Goal: Transaction & Acquisition: Download file/media

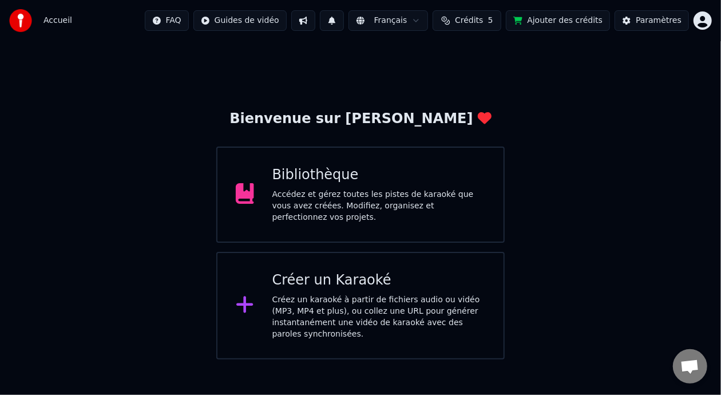
click at [441, 197] on div "Accédez et gérez toutes les pistes de karaoké que vous avez créées. Modifiez, o…" at bounding box center [378, 206] width 213 height 34
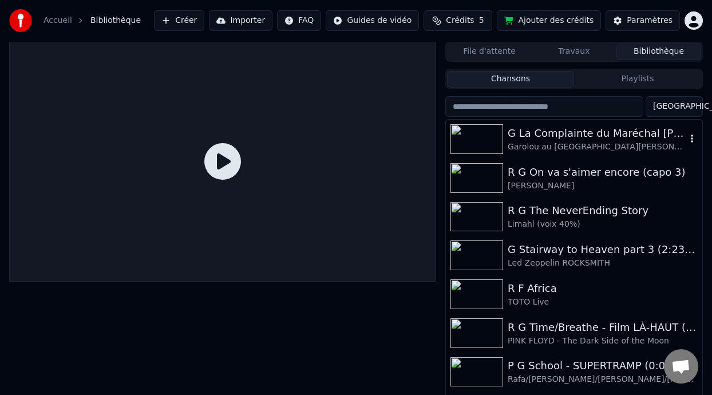
click at [583, 134] on div "G La Complainte du Maréchal [PERSON_NAME]" at bounding box center [597, 133] width 179 height 16
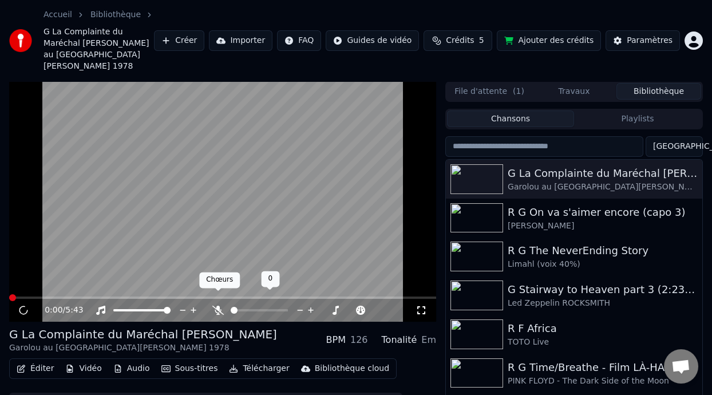
click at [217, 306] on icon at bounding box center [217, 310] width 11 height 9
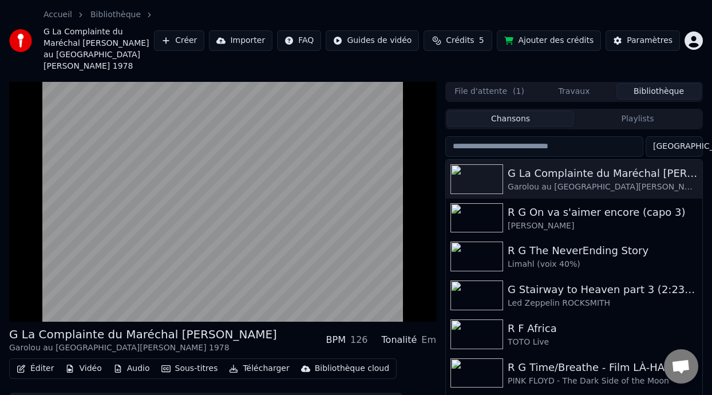
scroll to position [49, 0]
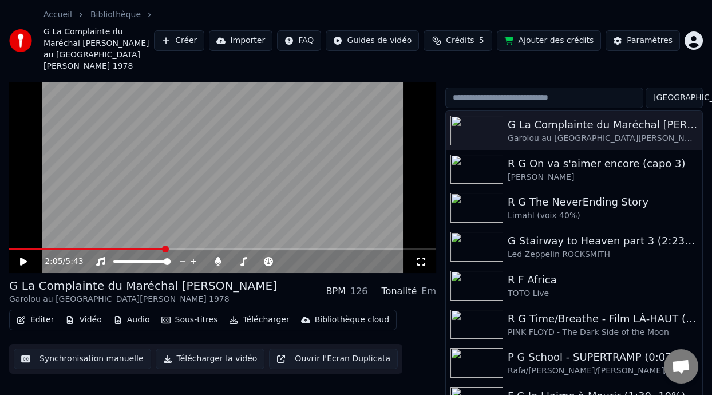
click at [47, 312] on button "Éditer" at bounding box center [35, 320] width 46 height 16
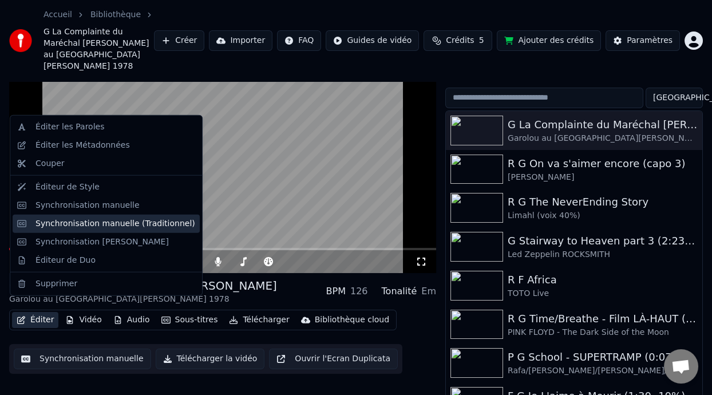
click at [98, 225] on div "Synchronisation manuelle (Traditionnel)" at bounding box center [115, 223] width 160 height 11
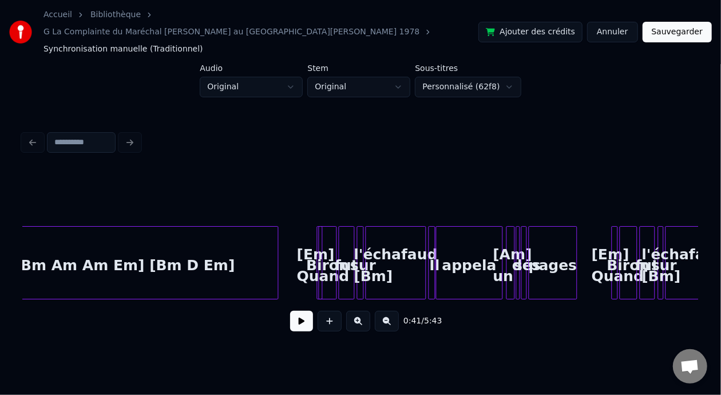
scroll to position [0, 3066]
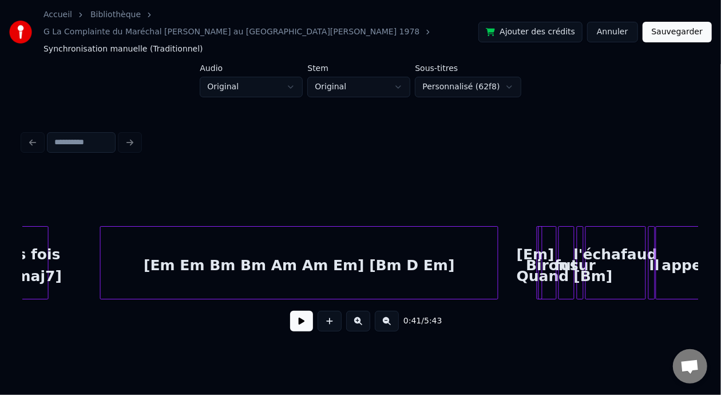
click at [360, 245] on div "[Em Em Bm Bm Am Am Em] [Bm D Em]" at bounding box center [299, 266] width 397 height 78
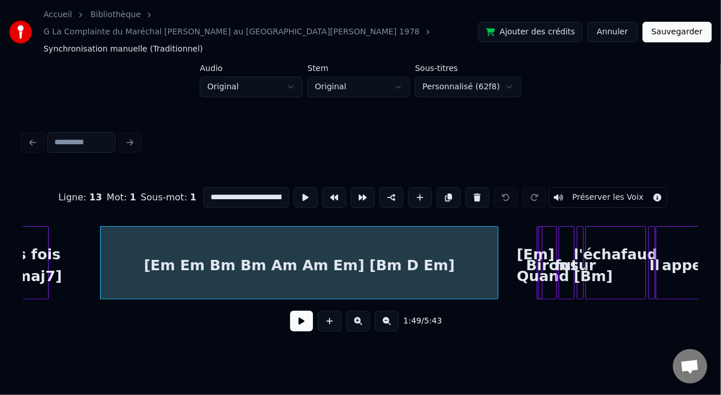
click at [253, 187] on input "**********" at bounding box center [246, 197] width 86 height 21
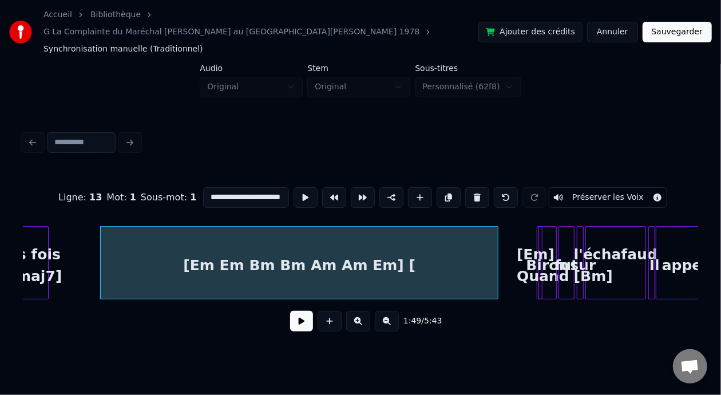
scroll to position [0, 31]
type input "**********"
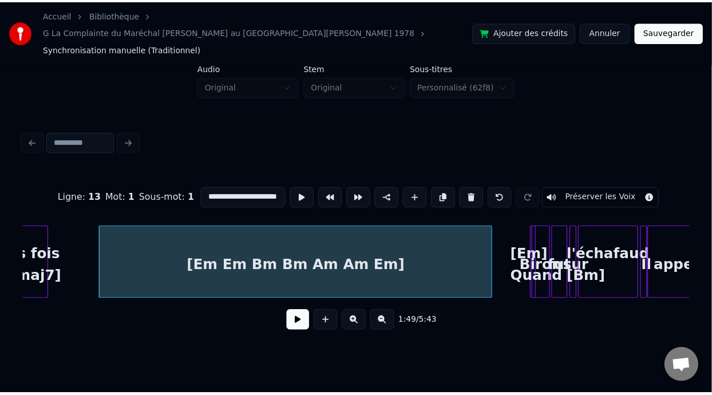
scroll to position [0, 0]
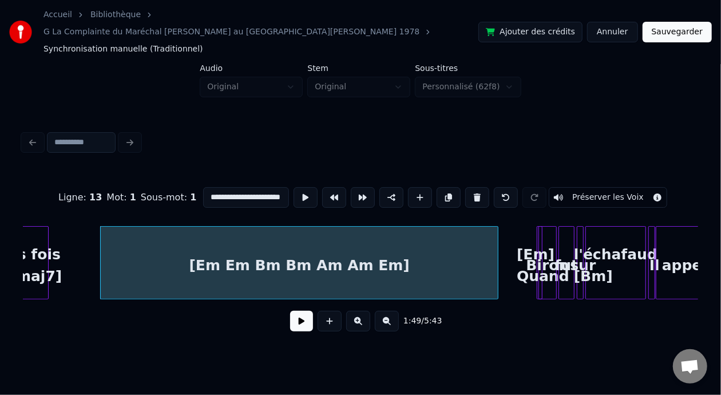
click at [675, 22] on button "Sauvegarder" at bounding box center [677, 32] width 69 height 21
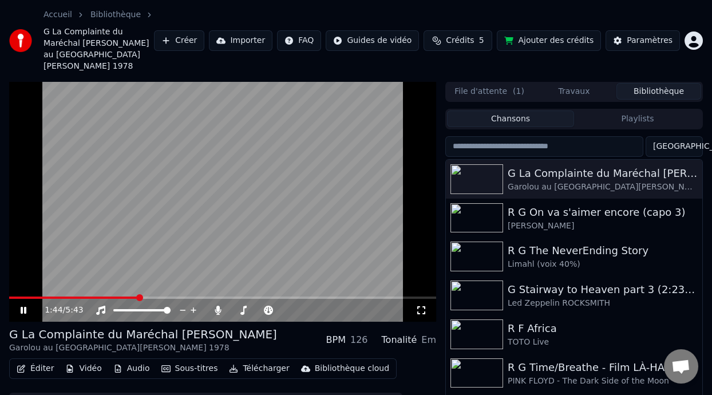
click at [113, 284] on video at bounding box center [222, 201] width 427 height 240
click at [121, 296] on span at bounding box center [73, 297] width 129 height 2
click at [23, 306] on icon at bounding box center [23, 310] width 7 height 8
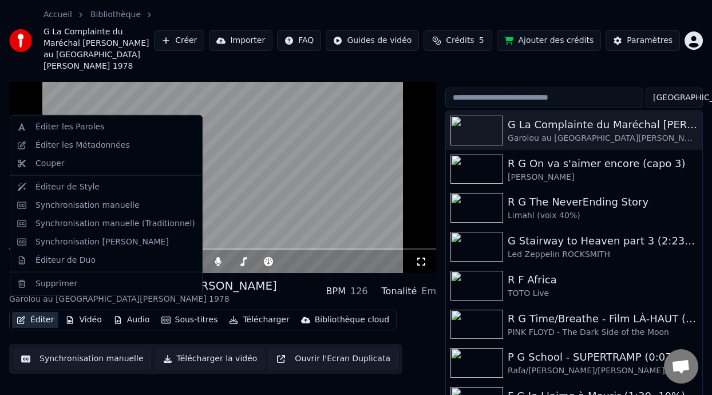
click at [44, 312] on button "Éditer" at bounding box center [35, 320] width 46 height 16
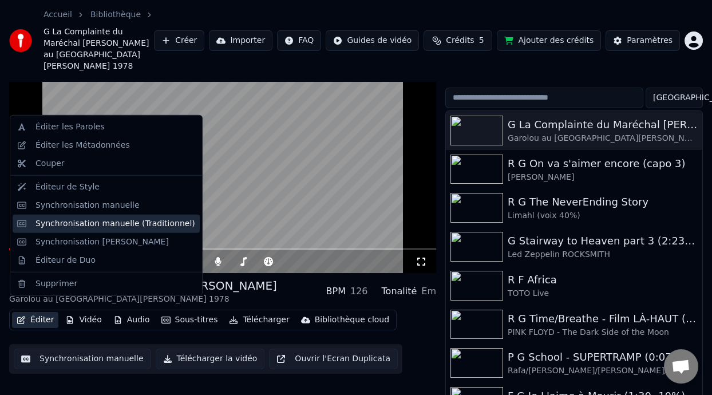
click at [143, 227] on div "Synchronisation manuelle (Traditionnel)" at bounding box center [115, 223] width 160 height 11
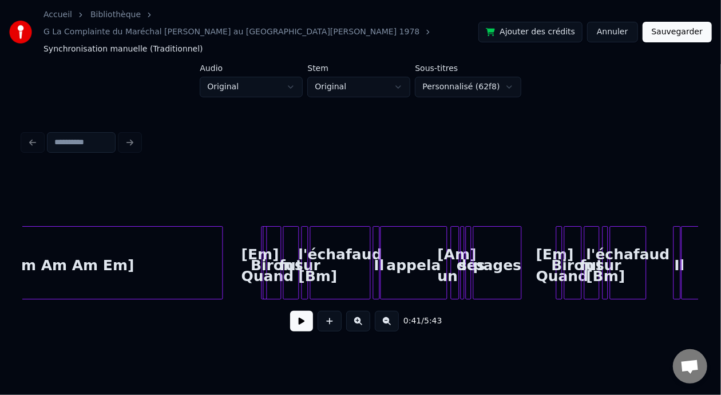
scroll to position [0, 3348]
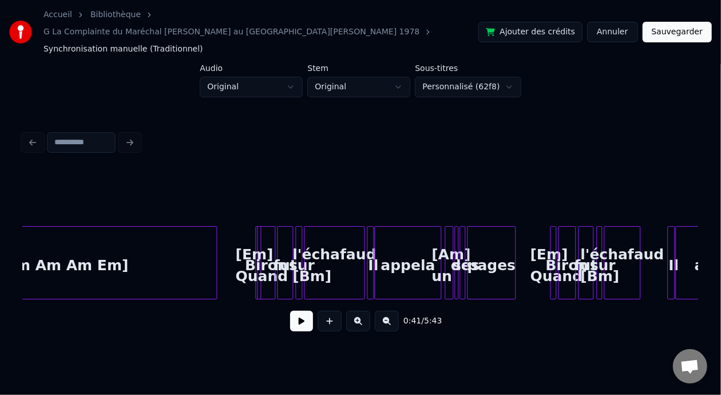
click at [258, 238] on div "Biron" at bounding box center [266, 266] width 17 height 78
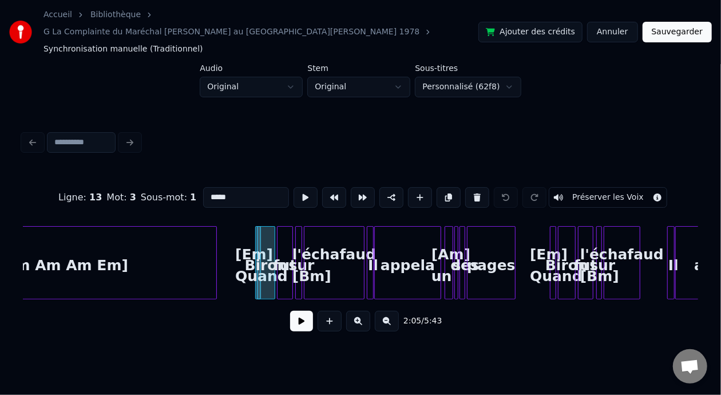
click at [365, 311] on button at bounding box center [358, 321] width 24 height 21
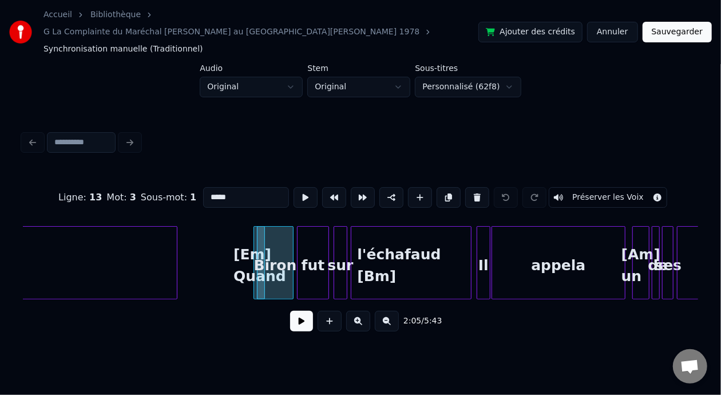
click at [365, 311] on button at bounding box center [358, 321] width 24 height 21
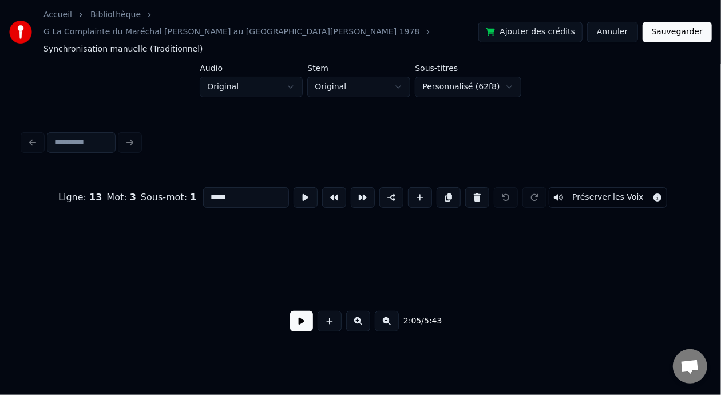
click at [365, 311] on button at bounding box center [358, 321] width 24 height 21
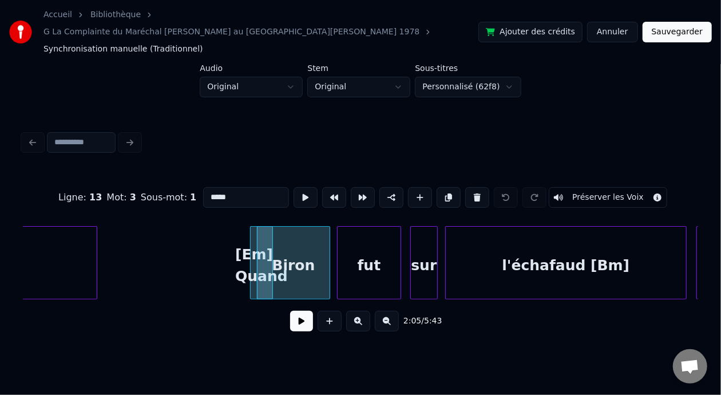
click at [365, 311] on button at bounding box center [358, 321] width 24 height 21
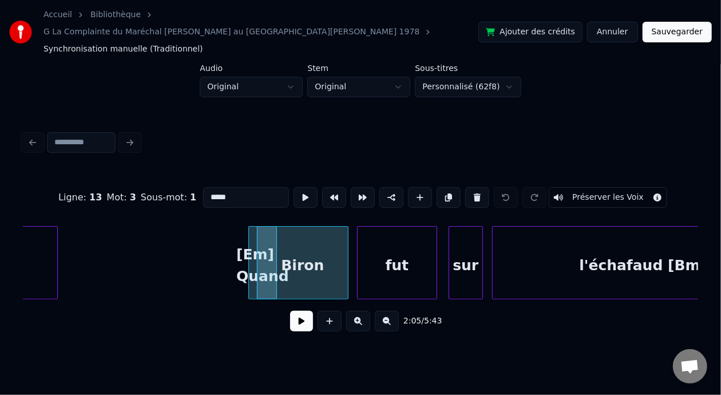
click at [365, 311] on button at bounding box center [358, 321] width 24 height 21
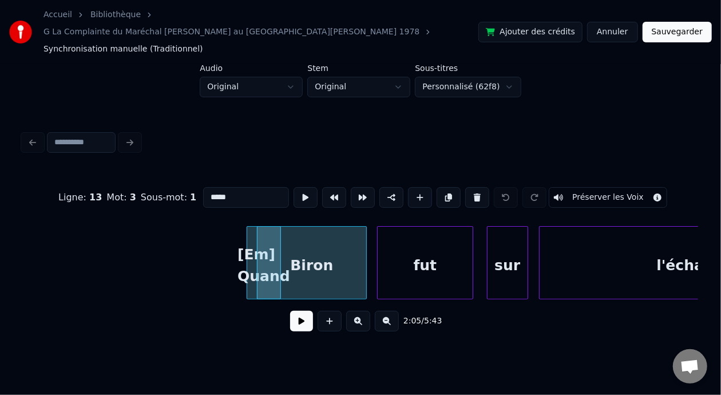
click at [365, 311] on button at bounding box center [358, 321] width 24 height 21
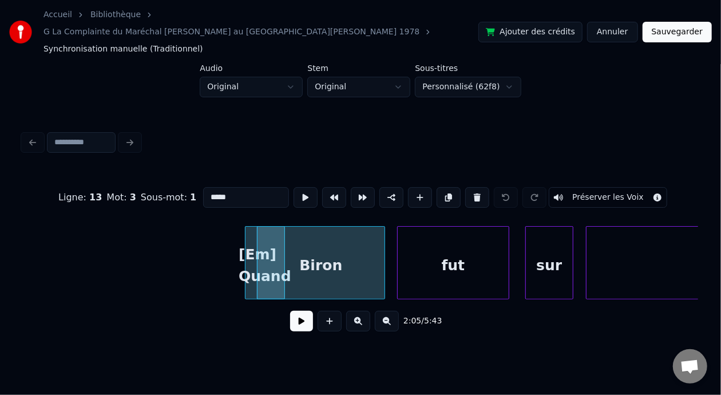
click at [365, 311] on button at bounding box center [358, 321] width 24 height 21
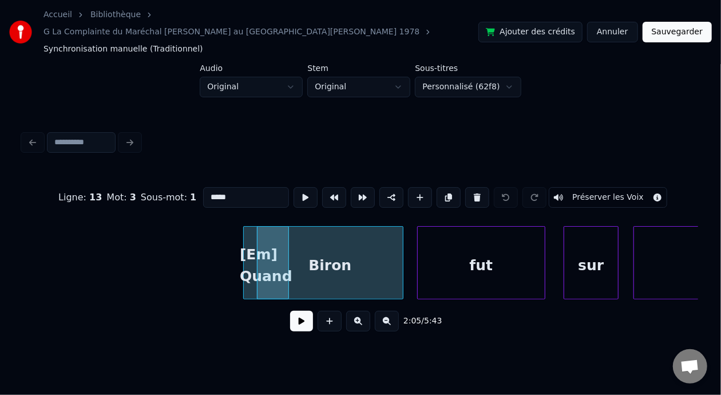
click at [365, 311] on button at bounding box center [358, 321] width 24 height 21
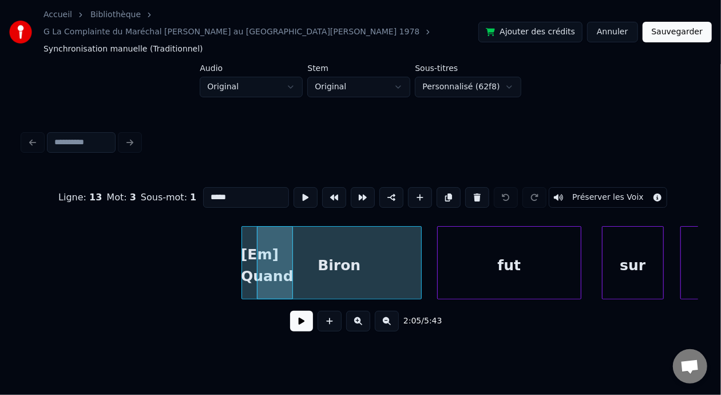
click at [365, 311] on button at bounding box center [358, 321] width 24 height 21
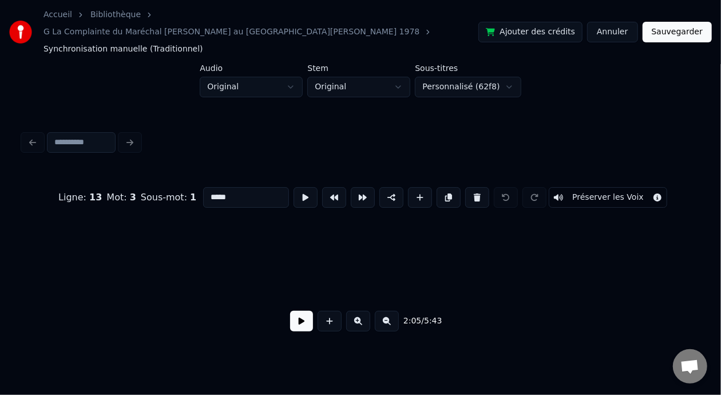
click at [365, 311] on button at bounding box center [358, 321] width 24 height 21
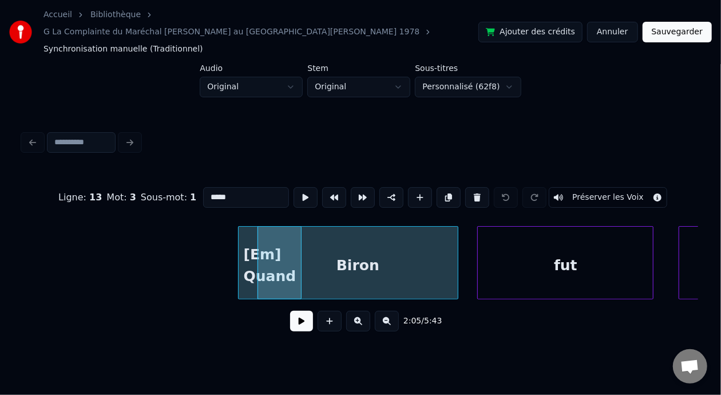
click at [365, 311] on button at bounding box center [358, 321] width 24 height 21
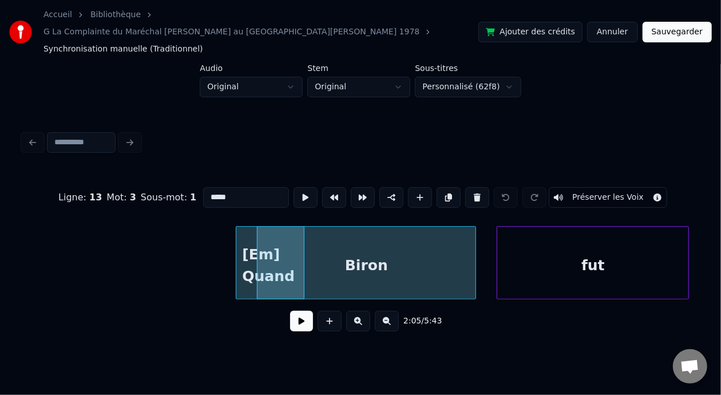
click at [365, 311] on button at bounding box center [358, 321] width 24 height 21
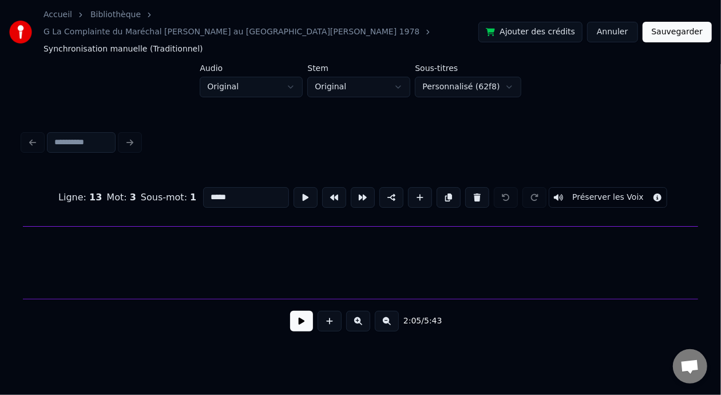
scroll to position [0, 43642]
click at [396, 311] on button at bounding box center [387, 321] width 24 height 21
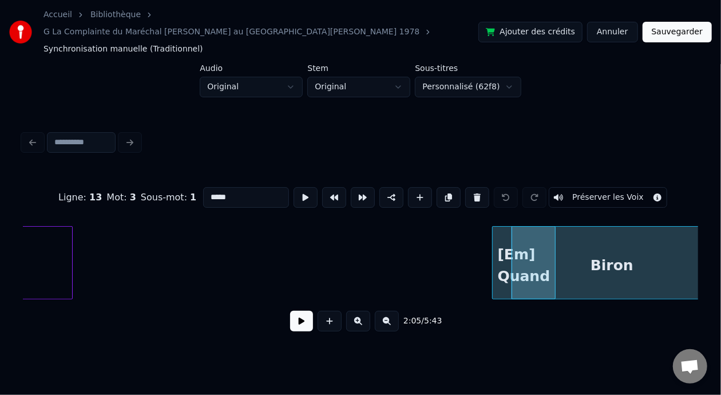
scroll to position [0, 39097]
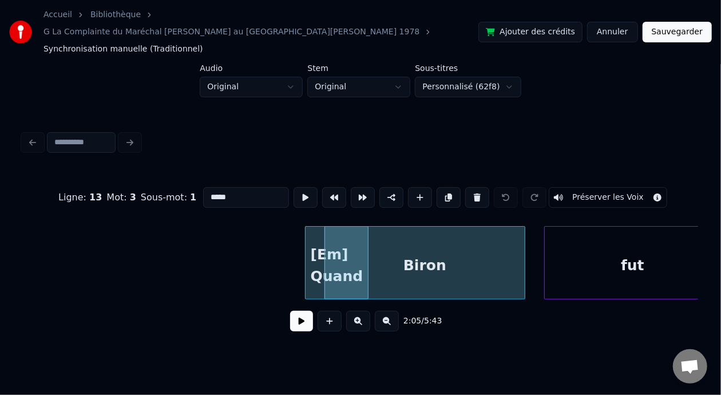
click at [339, 237] on div "Biron" at bounding box center [425, 266] width 200 height 78
click at [303, 311] on button at bounding box center [301, 321] width 23 height 21
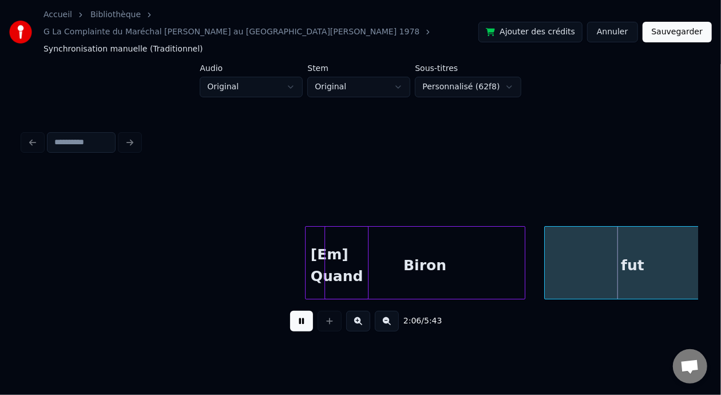
click at [303, 311] on button at bounding box center [301, 321] width 23 height 21
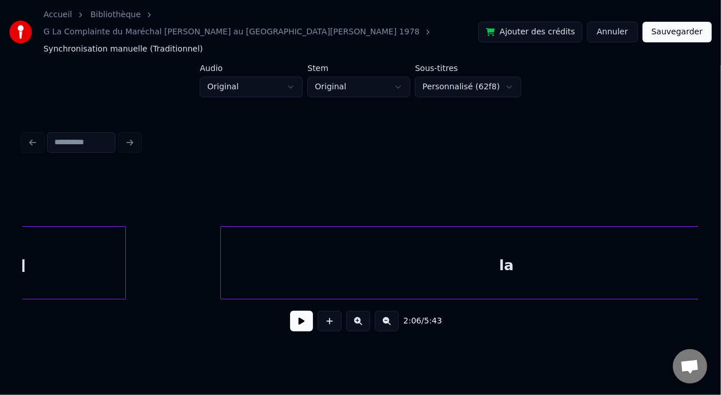
scroll to position [0, 30428]
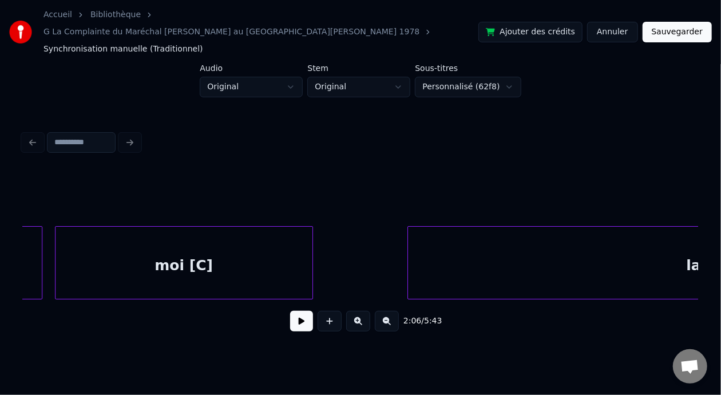
click at [394, 311] on button at bounding box center [387, 321] width 24 height 21
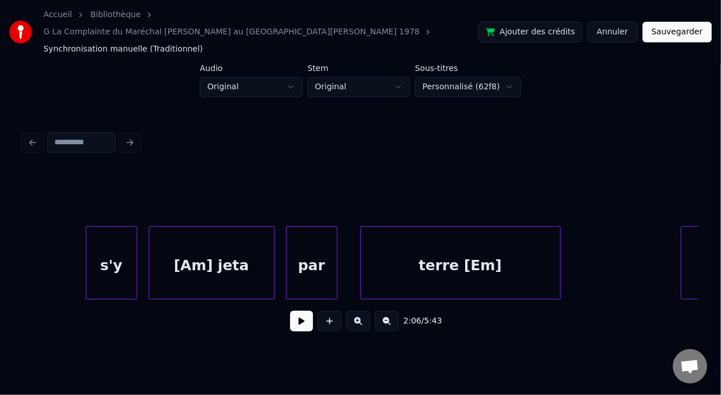
click at [394, 311] on button at bounding box center [387, 321] width 24 height 21
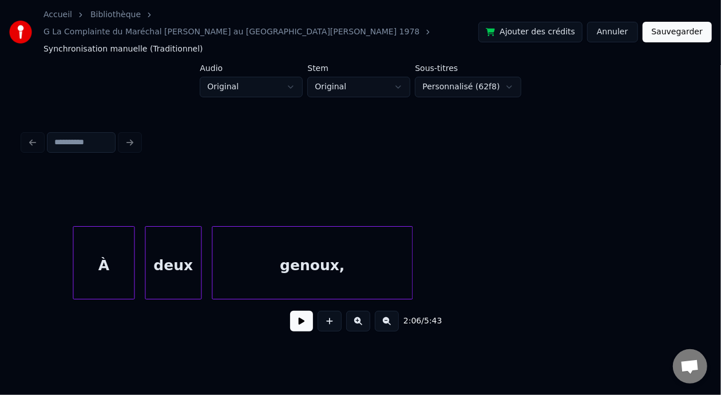
click at [394, 311] on button at bounding box center [387, 321] width 24 height 21
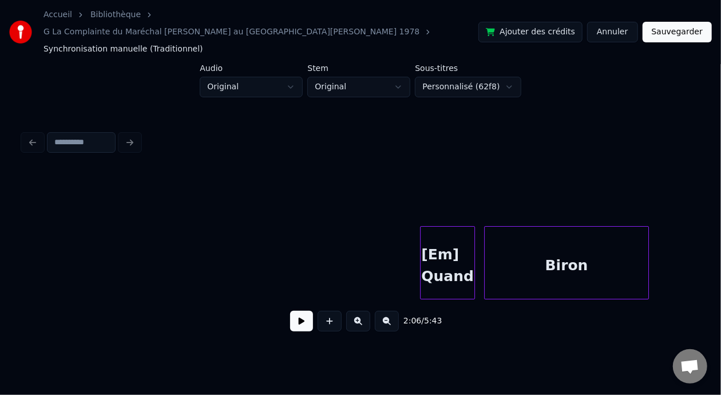
scroll to position [0, 16876]
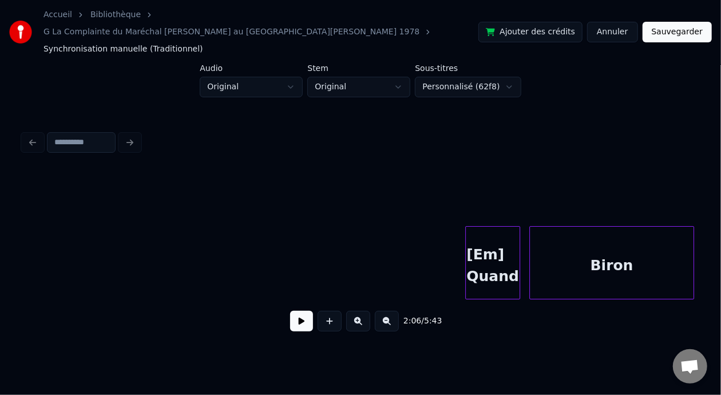
click at [393, 311] on button at bounding box center [387, 321] width 24 height 21
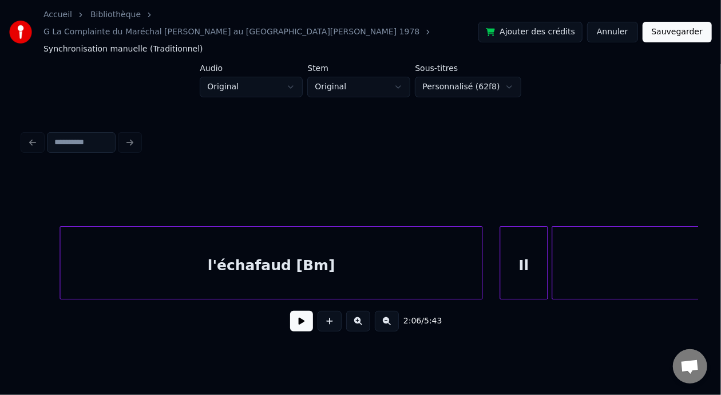
scroll to position [0, 25404]
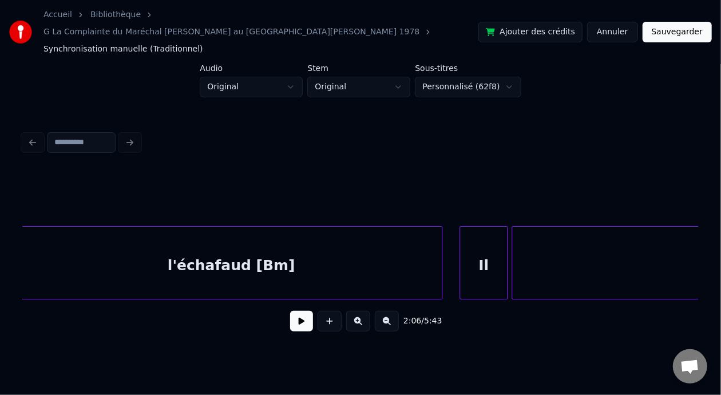
click at [679, 25] on button "Sauvegarder" at bounding box center [677, 32] width 69 height 21
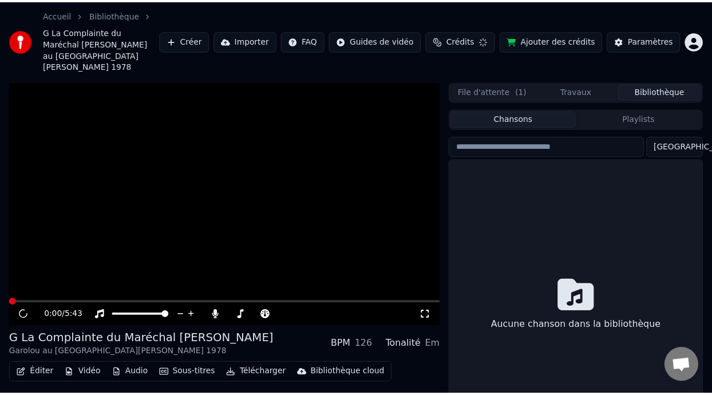
scroll to position [49, 0]
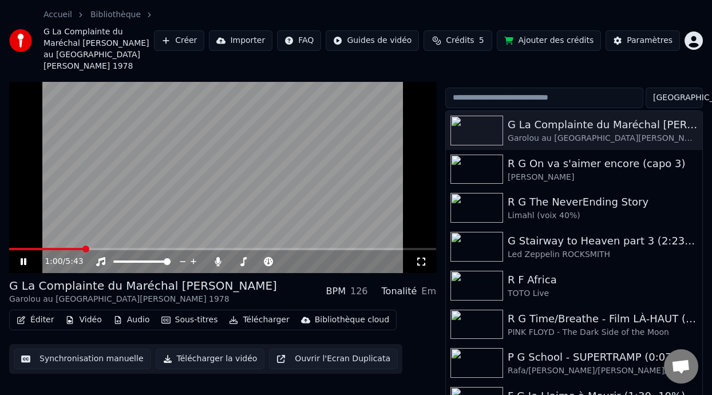
click at [85, 245] on span at bounding box center [85, 248] width 7 height 7
click at [85, 245] on span at bounding box center [87, 248] width 7 height 7
click at [221, 234] on video at bounding box center [222, 153] width 427 height 240
click at [89, 257] on div "2:02 / 5:43" at bounding box center [222, 261] width 427 height 23
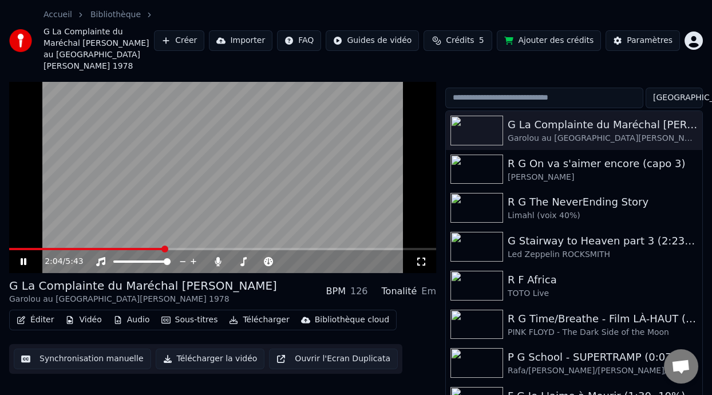
click at [19, 257] on icon at bounding box center [31, 261] width 26 height 9
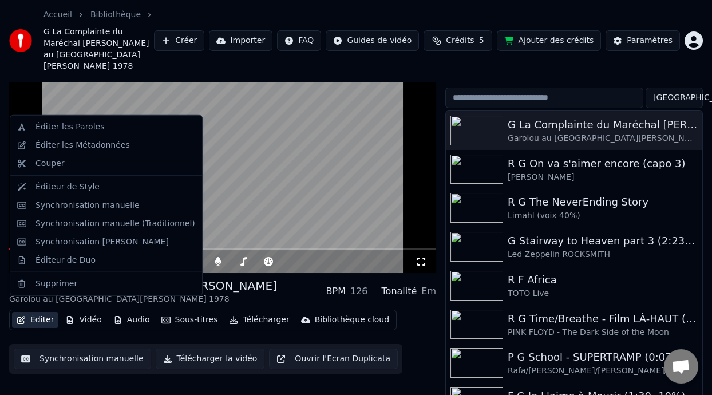
click at [41, 312] on button "Éditer" at bounding box center [35, 320] width 46 height 16
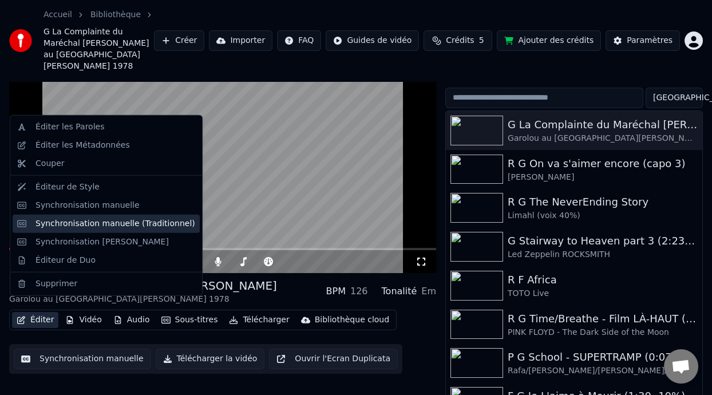
click at [149, 224] on div "Synchronisation manuelle (Traditionnel)" at bounding box center [115, 223] width 160 height 11
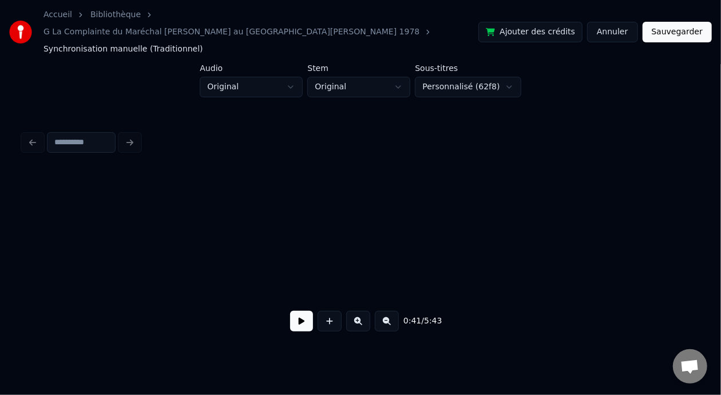
scroll to position [0, 21250]
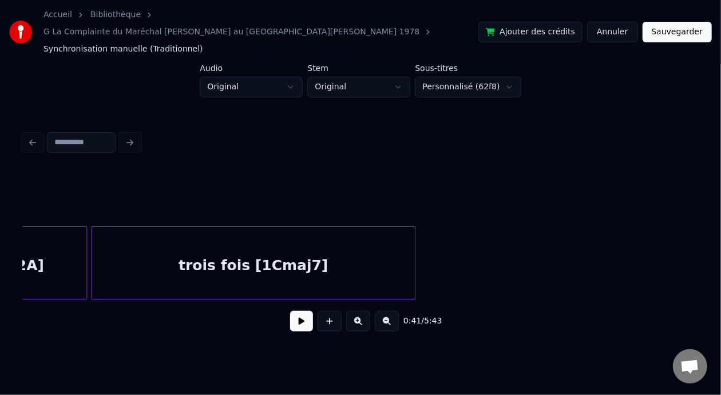
click at [278, 227] on div "trois fois [1Cmaj7]" at bounding box center [253, 266] width 323 height 78
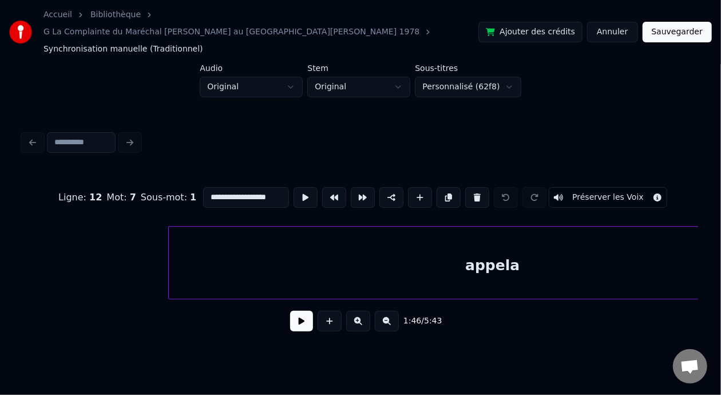
scroll to position [0, 28447]
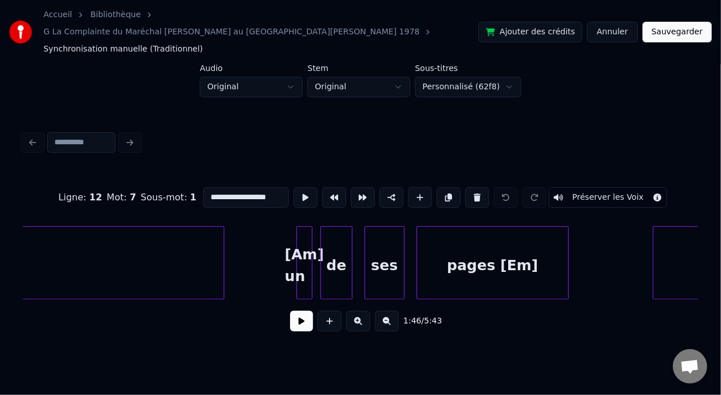
click at [306, 233] on div "[Am] un" at bounding box center [304, 266] width 15 height 78
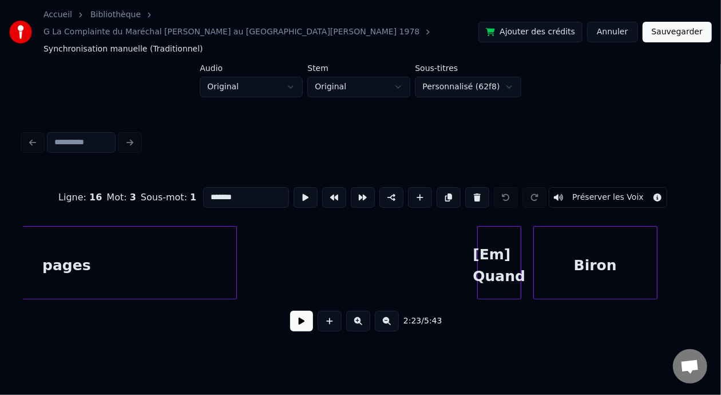
scroll to position [0, 26510]
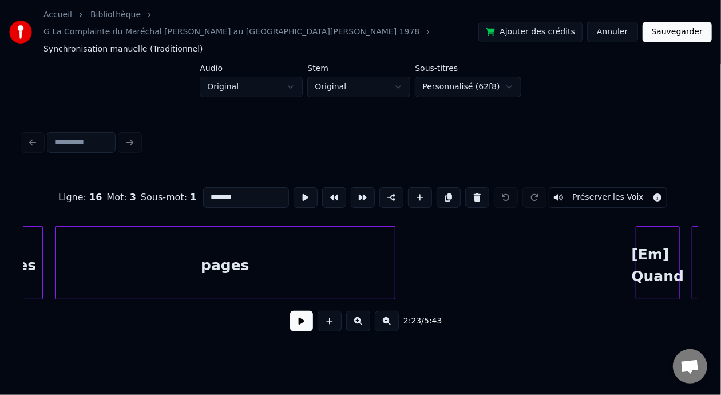
click at [286, 255] on div "pages" at bounding box center [225, 266] width 339 height 78
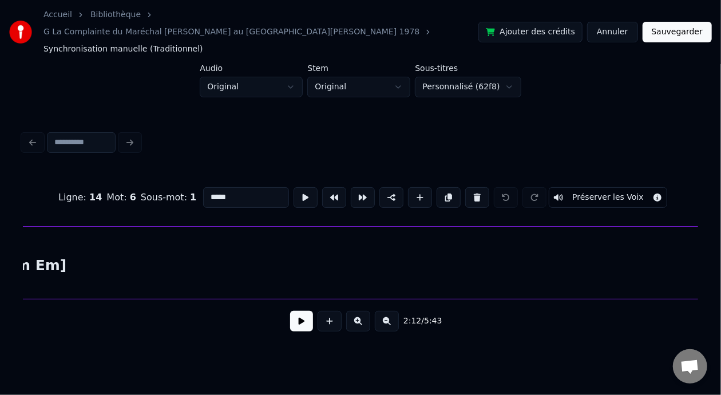
scroll to position [0, 23346]
click at [154, 247] on div "[Em Em Bm Bm Am Am Em]" at bounding box center [75, 266] width 2788 height 78
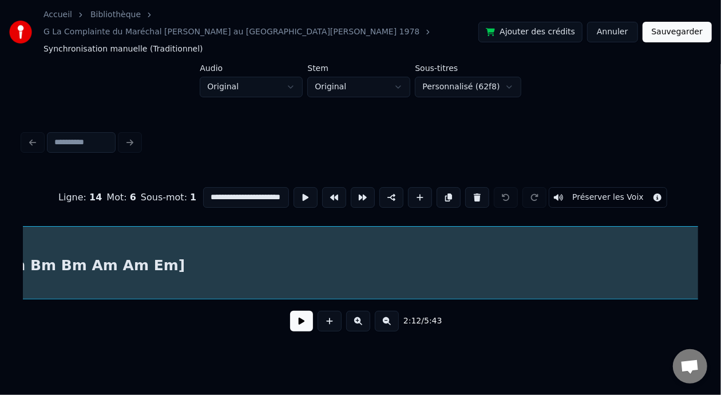
scroll to position [0, 22003]
click at [255, 187] on input "**********" at bounding box center [246, 197] width 86 height 21
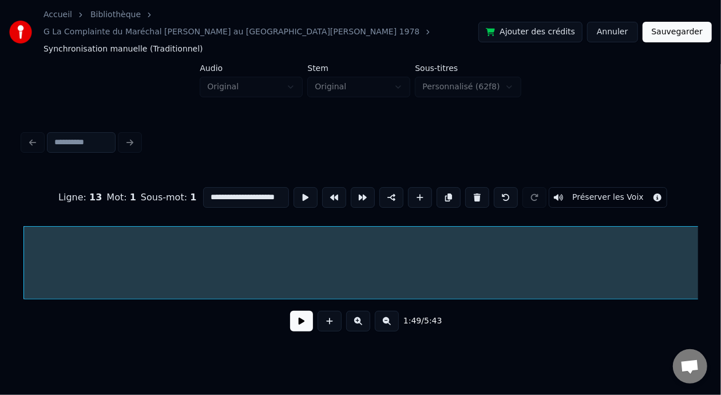
scroll to position [0, 26]
type input "**********"
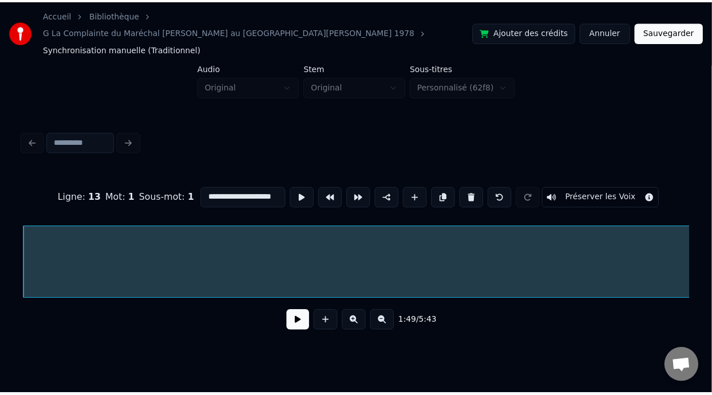
scroll to position [0, 0]
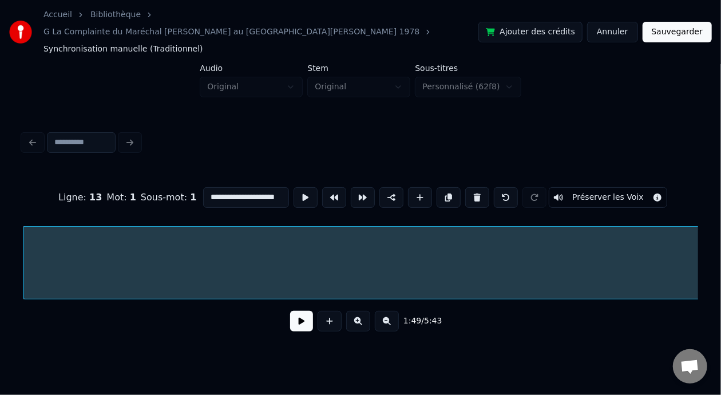
drag, startPoint x: 678, startPoint y: 25, endPoint x: 684, endPoint y: 18, distance: 9.7
click at [684, 22] on button "Sauvegarder" at bounding box center [677, 32] width 69 height 21
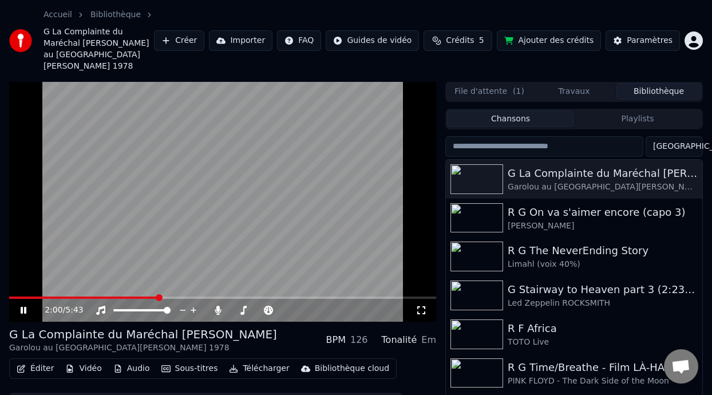
click at [158, 296] on span at bounding box center [222, 297] width 427 height 2
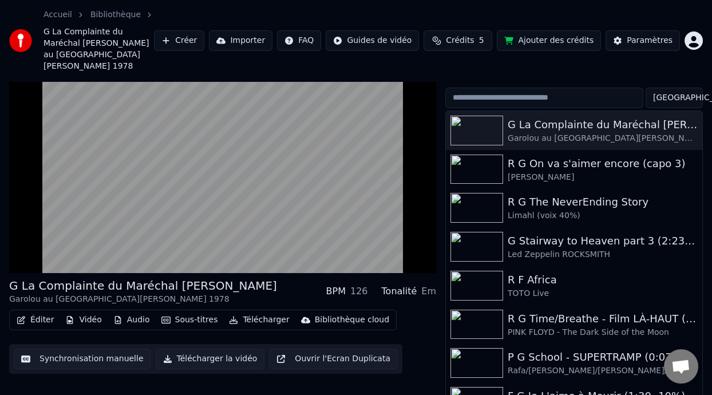
click at [42, 312] on button "Éditer" at bounding box center [35, 320] width 46 height 16
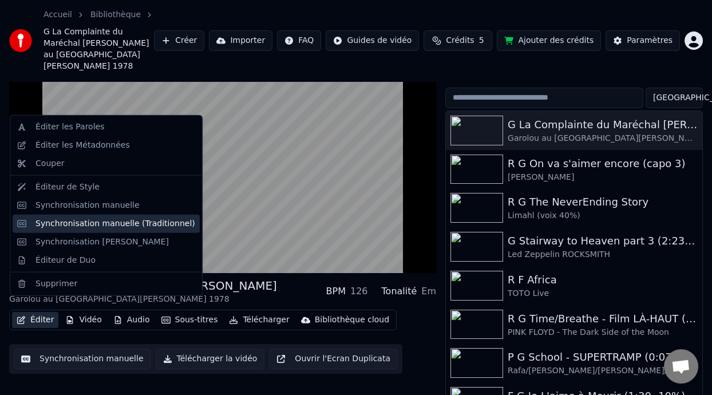
click at [145, 221] on div "Synchronisation manuelle (Traditionnel)" at bounding box center [115, 223] width 160 height 11
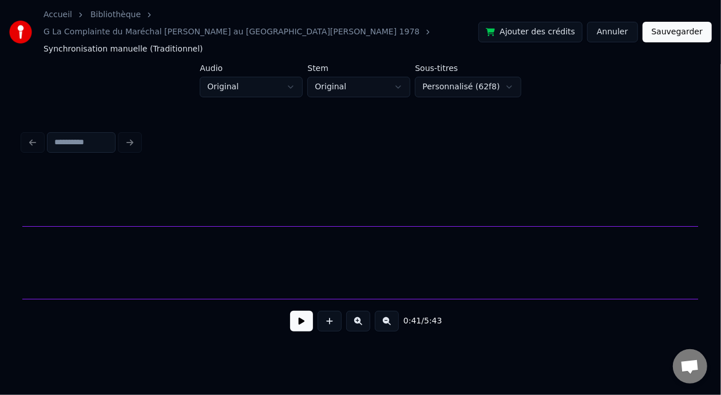
scroll to position [0, 63919]
click at [398, 311] on button at bounding box center [387, 321] width 24 height 21
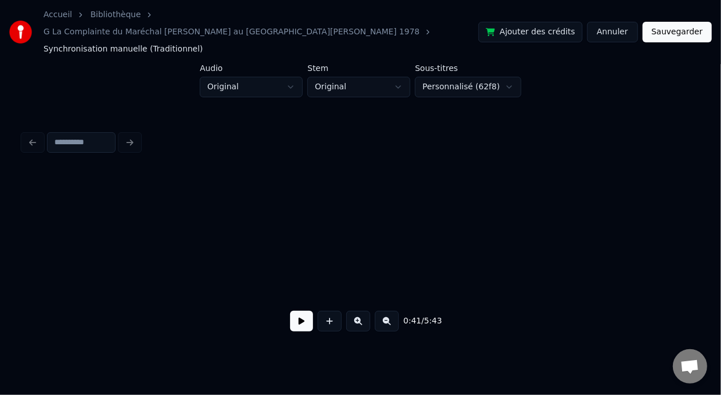
click at [398, 311] on button at bounding box center [387, 321] width 24 height 21
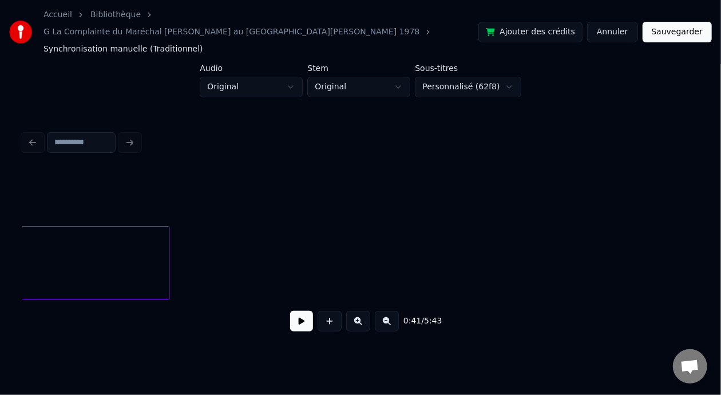
scroll to position [0, 9166]
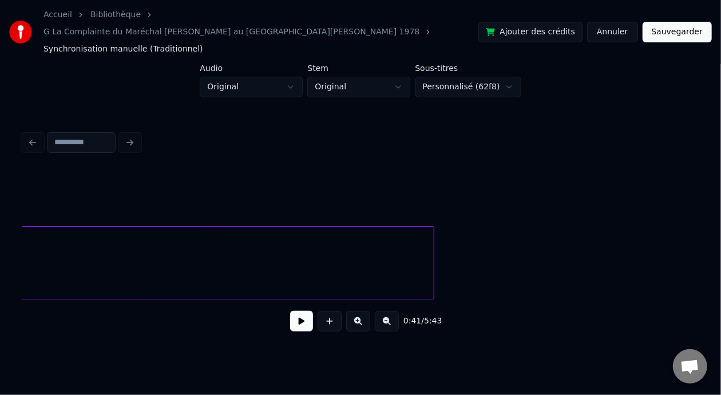
click at [398, 311] on button at bounding box center [387, 321] width 24 height 21
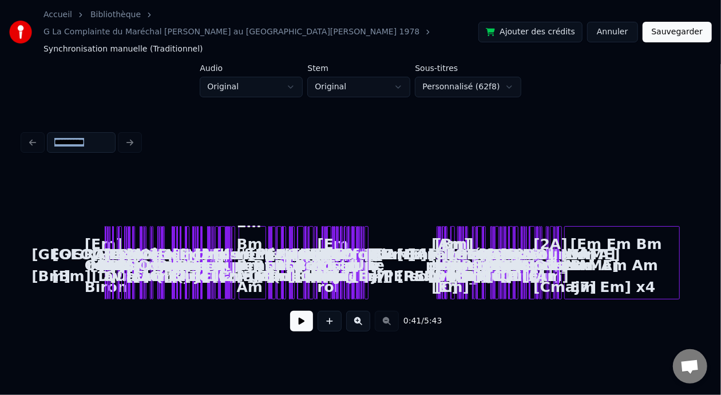
click at [398, 311] on div "0:41 / 5:43" at bounding box center [360, 320] width 657 height 25
click at [358, 311] on button at bounding box center [358, 321] width 24 height 21
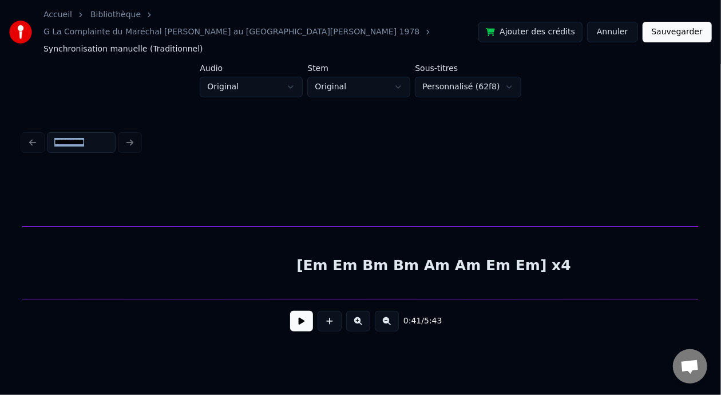
scroll to position [0, 8265]
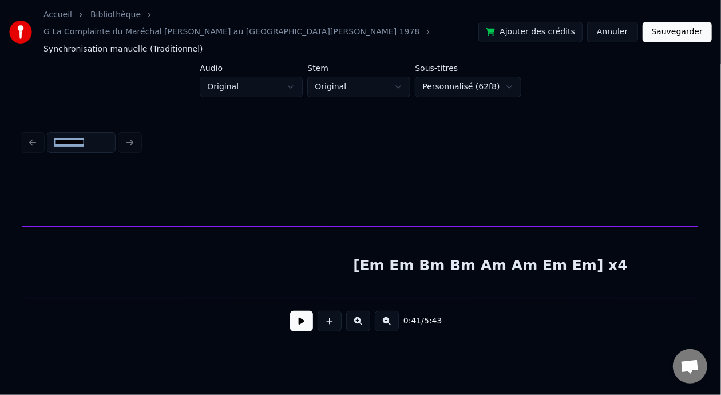
click at [473, 245] on div "[Em Em Bm Bm Am Am Em Em] x4" at bounding box center [490, 266] width 1688 height 78
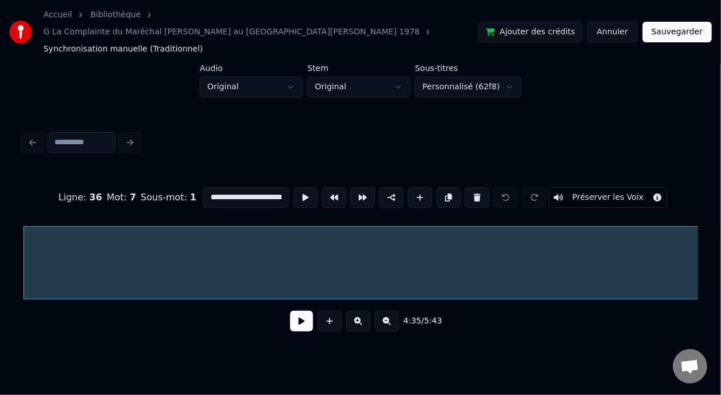
click at [254, 187] on input "**********" at bounding box center [246, 197] width 86 height 21
click at [229, 187] on input "**********" at bounding box center [246, 197] width 86 height 21
type input "**********"
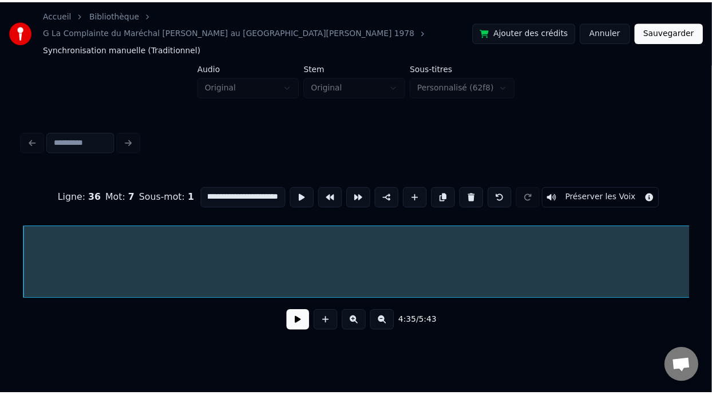
scroll to position [0, 0]
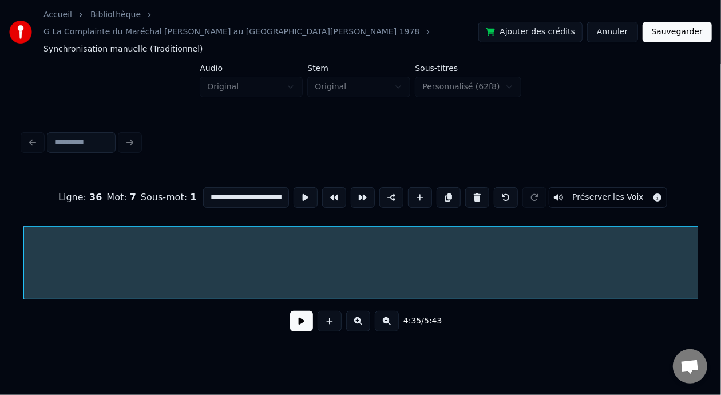
click at [671, 26] on button "Sauvegarder" at bounding box center [677, 32] width 69 height 21
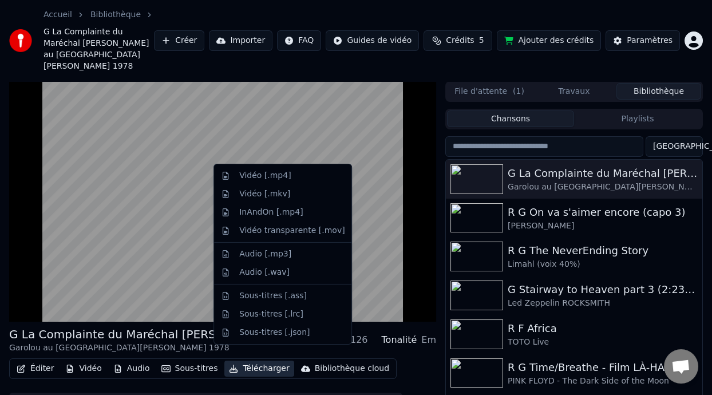
click at [258, 361] on button "Télécharger" at bounding box center [258, 369] width 69 height 16
click at [288, 179] on div "Vidéo [.mp4]" at bounding box center [291, 175] width 105 height 11
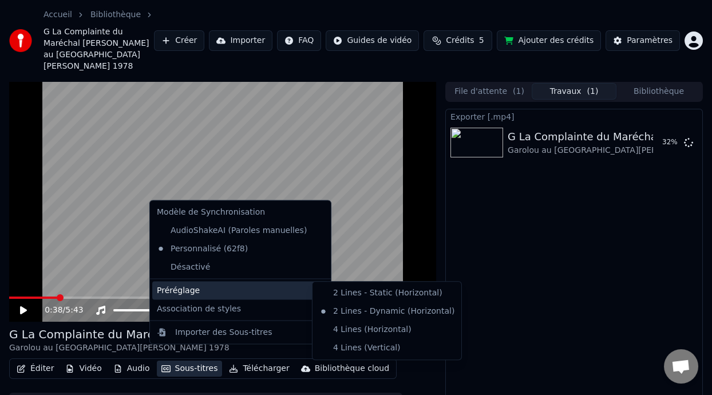
click at [286, 288] on div "Préréglage" at bounding box center [240, 290] width 176 height 18
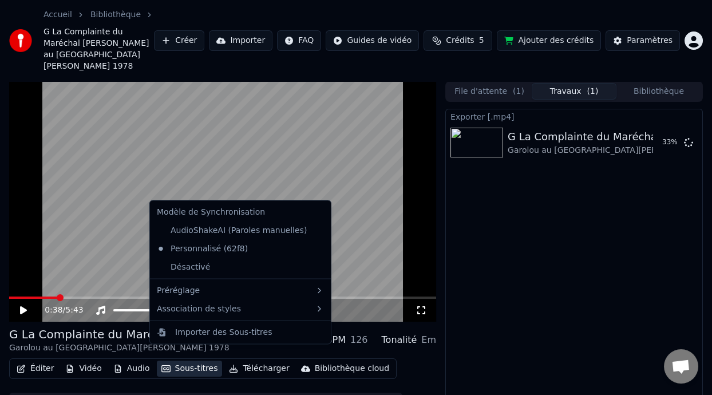
click at [370, 216] on video at bounding box center [222, 201] width 427 height 240
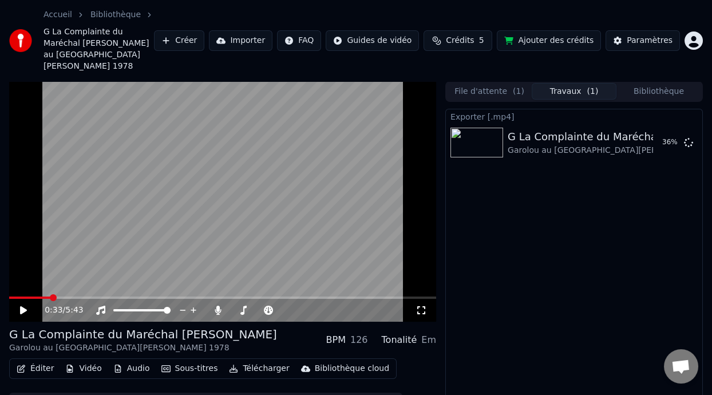
scroll to position [38, 0]
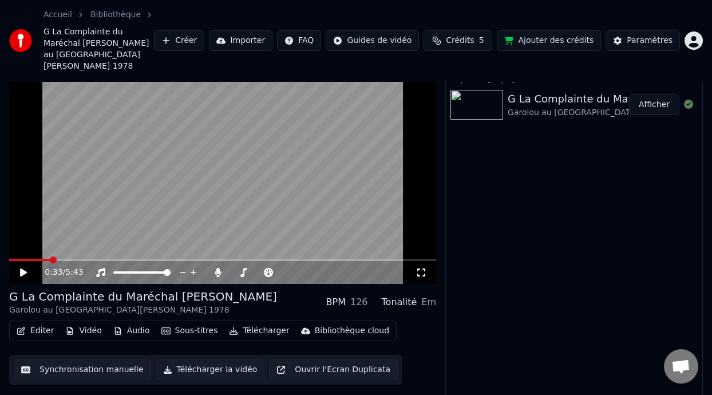
click at [650, 94] on button "Afficher" at bounding box center [654, 104] width 50 height 21
click at [629, 94] on button "Afficher" at bounding box center [654, 104] width 50 height 21
click at [26, 269] on icon at bounding box center [24, 272] width 6 height 7
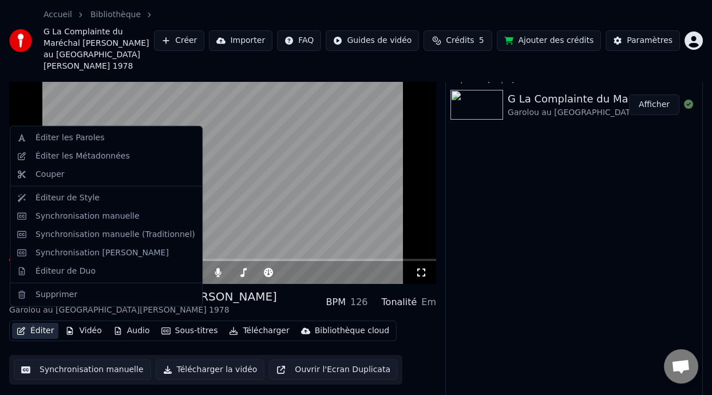
click at [41, 323] on button "Éditer" at bounding box center [35, 331] width 46 height 16
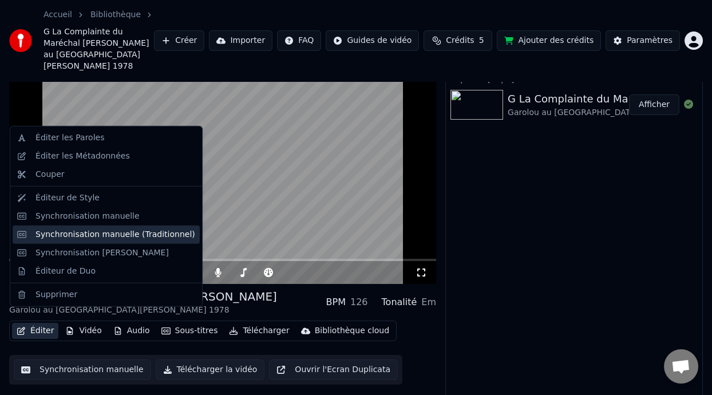
click at [140, 233] on div "Synchronisation manuelle (Traditionnel)" at bounding box center [115, 234] width 160 height 11
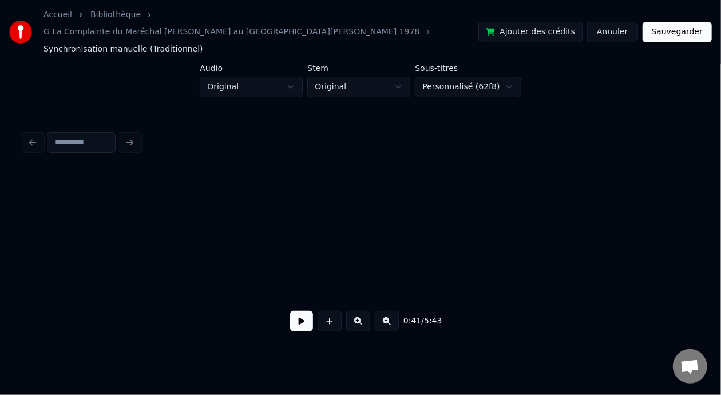
scroll to position [0, 1188]
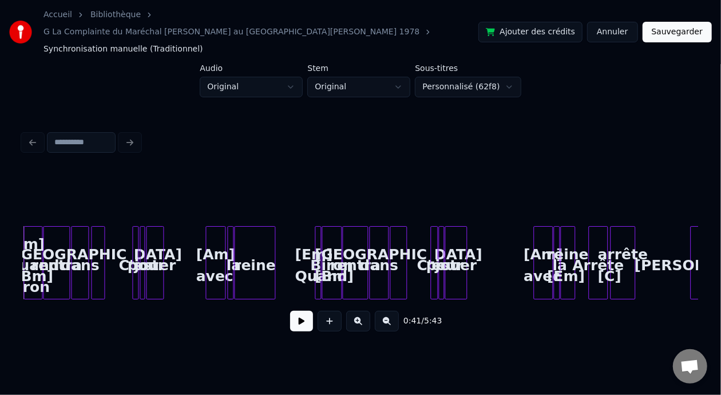
click at [364, 311] on button at bounding box center [358, 321] width 24 height 21
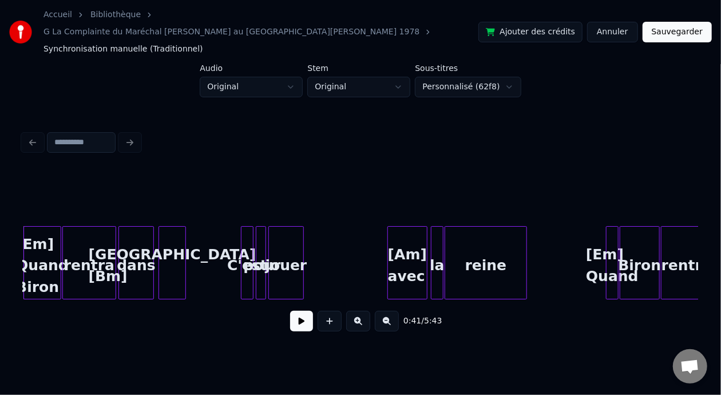
click at [364, 311] on button at bounding box center [358, 321] width 24 height 21
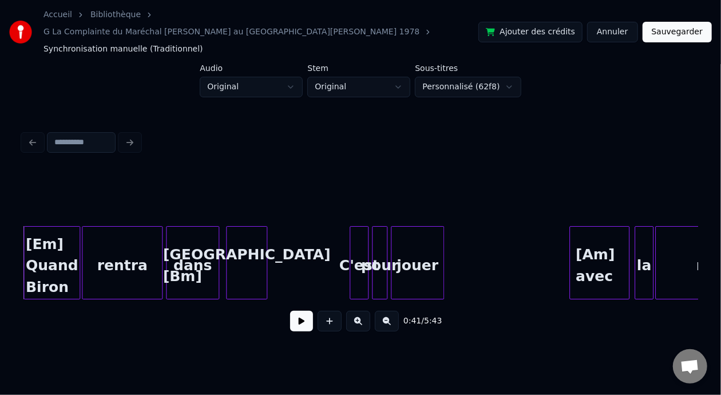
click at [196, 247] on div "dans" at bounding box center [193, 266] width 52 height 78
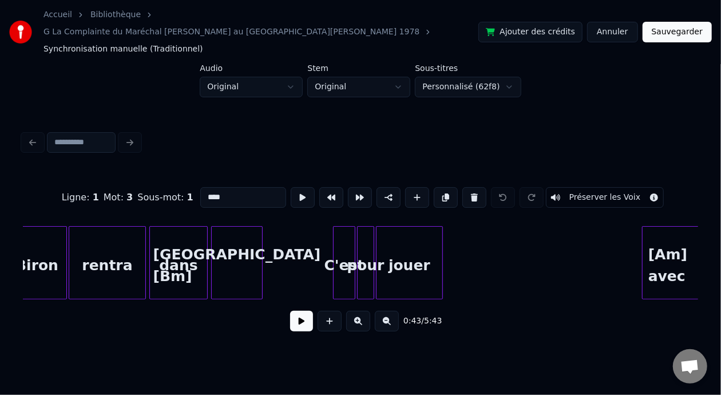
scroll to position [0, 4544]
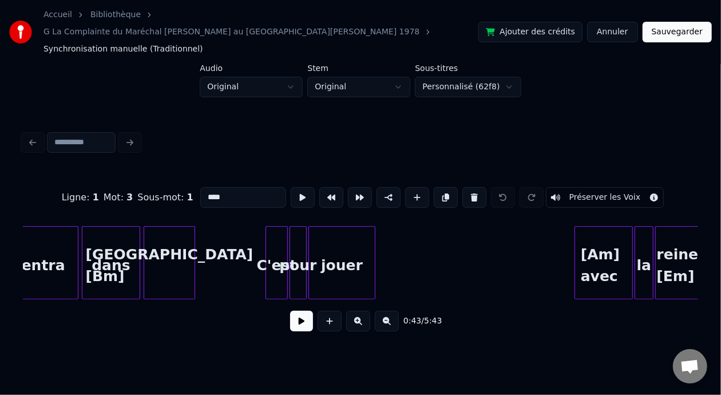
click at [171, 237] on div "[GEOGRAPHIC_DATA] [Bm]" at bounding box center [169, 266] width 50 height 78
type input "**********"
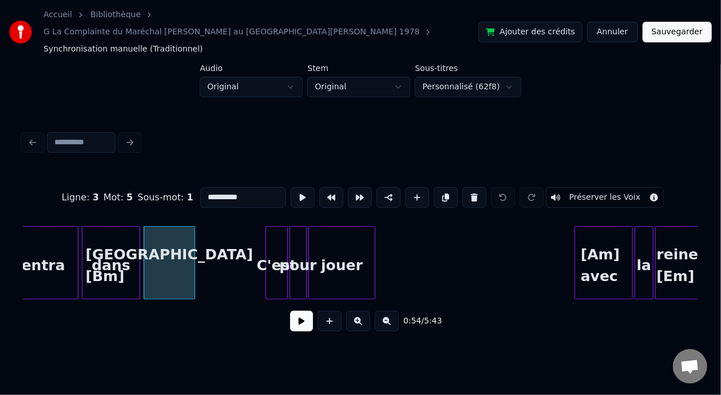
click at [291, 311] on button at bounding box center [301, 321] width 23 height 21
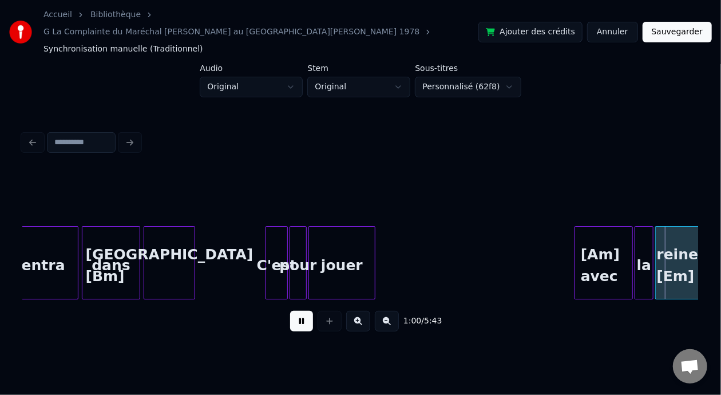
click at [291, 311] on button at bounding box center [301, 321] width 23 height 21
click at [595, 239] on div "[Am] avec" at bounding box center [603, 266] width 57 height 78
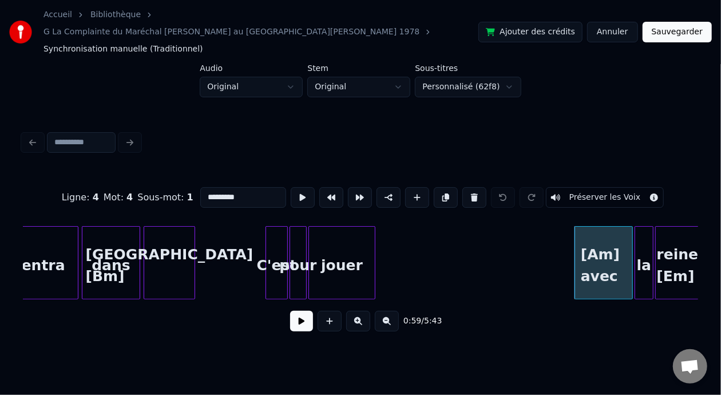
click at [200, 187] on input "*********" at bounding box center [243, 197] width 86 height 21
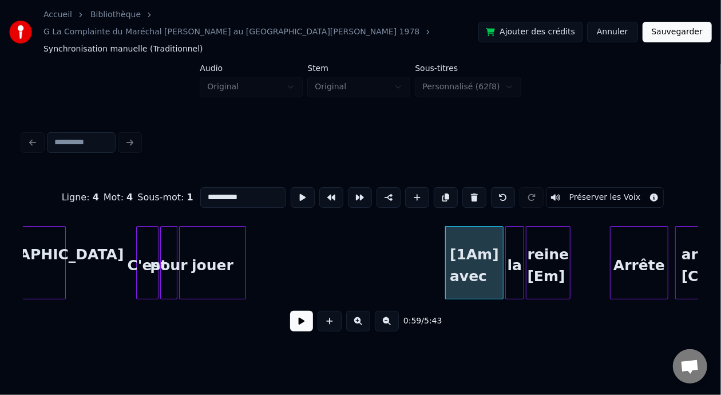
scroll to position [0, 4742]
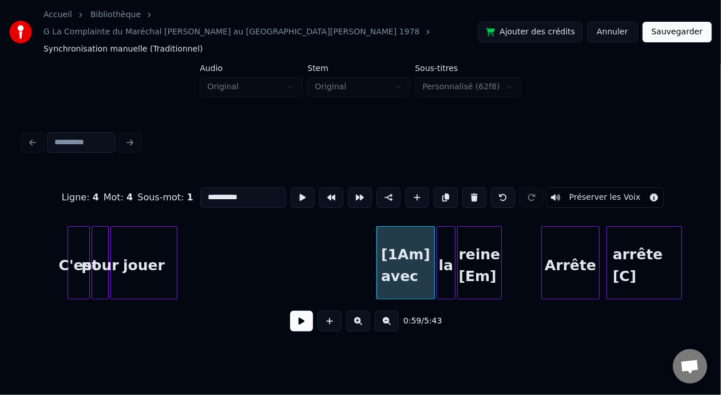
click at [143, 239] on div "jouer" at bounding box center [144, 266] width 66 height 78
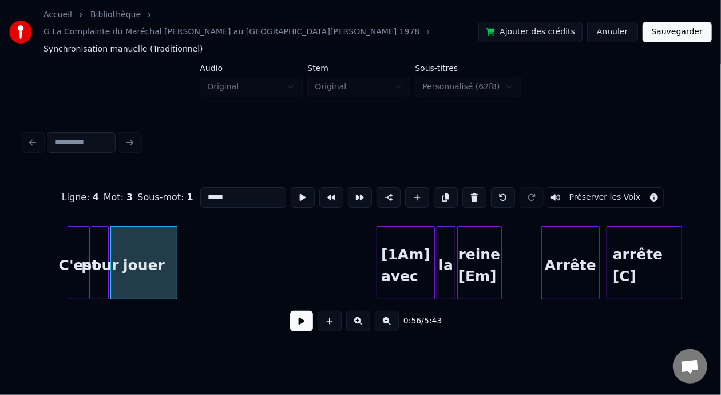
type input "*****"
click at [298, 311] on button at bounding box center [301, 321] width 23 height 21
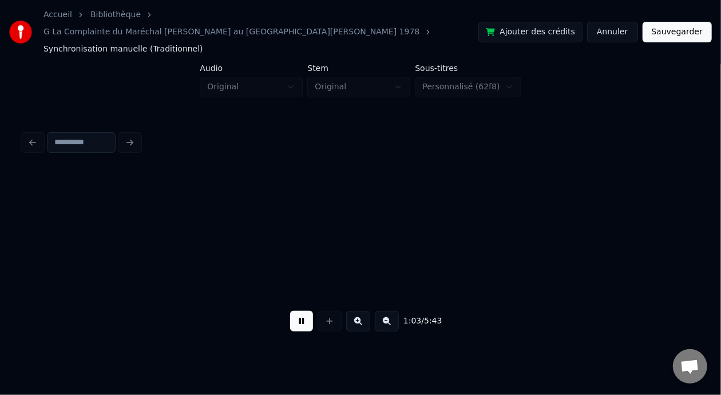
scroll to position [0, 5417]
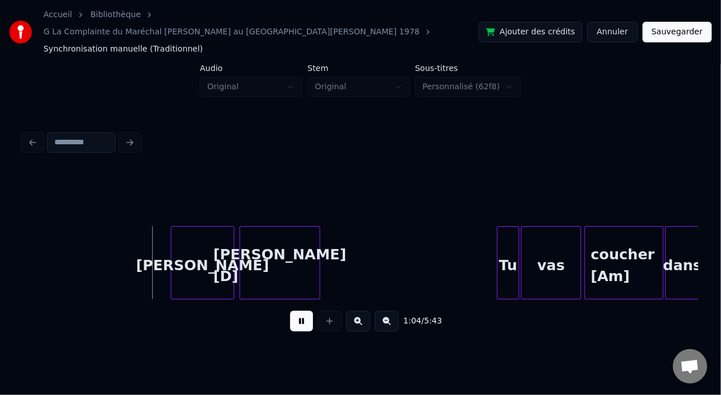
click at [290, 311] on button at bounding box center [301, 321] width 23 height 21
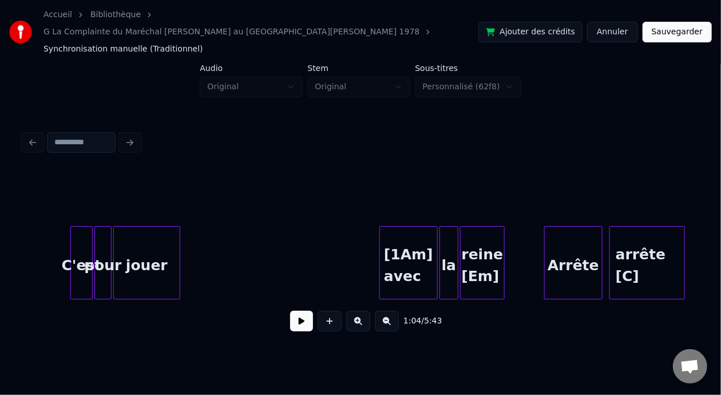
scroll to position [0, 4700]
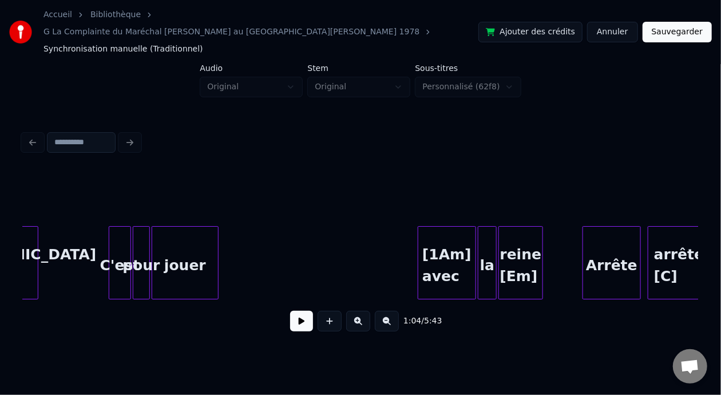
click at [120, 237] on div "C'est" at bounding box center [119, 266] width 21 height 78
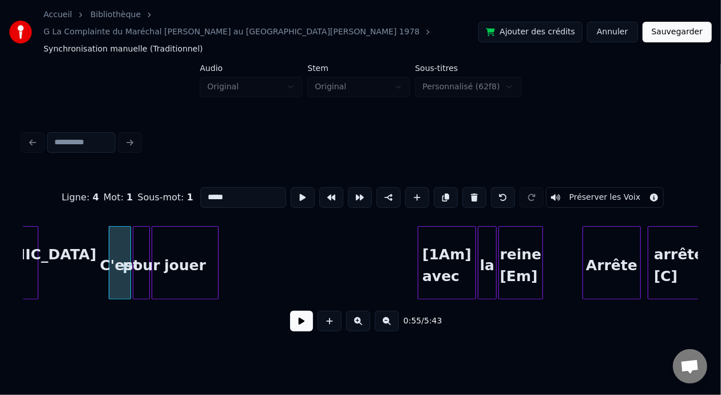
click at [295, 311] on button at bounding box center [301, 321] width 23 height 21
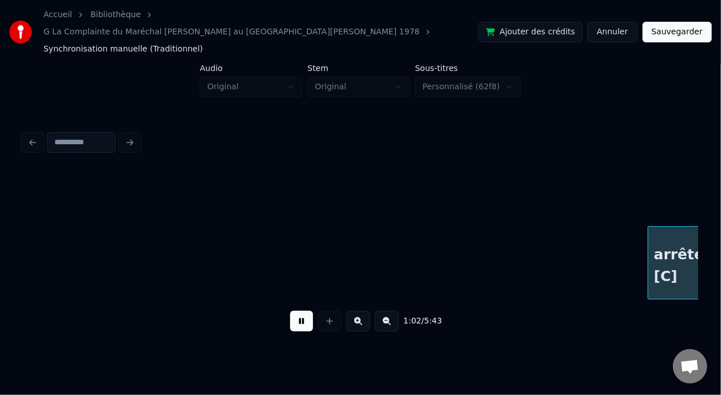
scroll to position [0, 5376]
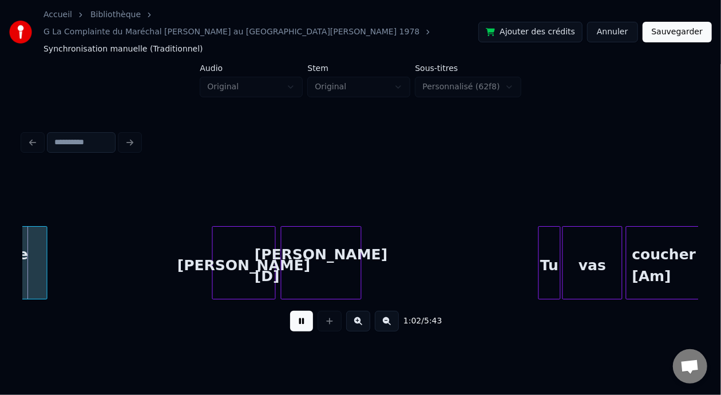
click at [295, 311] on button at bounding box center [301, 321] width 23 height 21
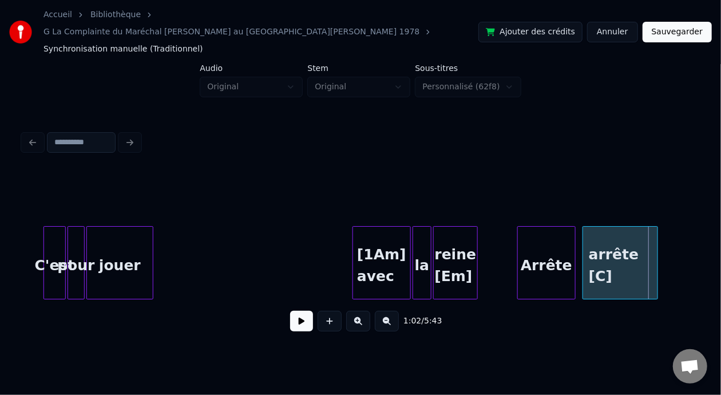
scroll to position [0, 4674]
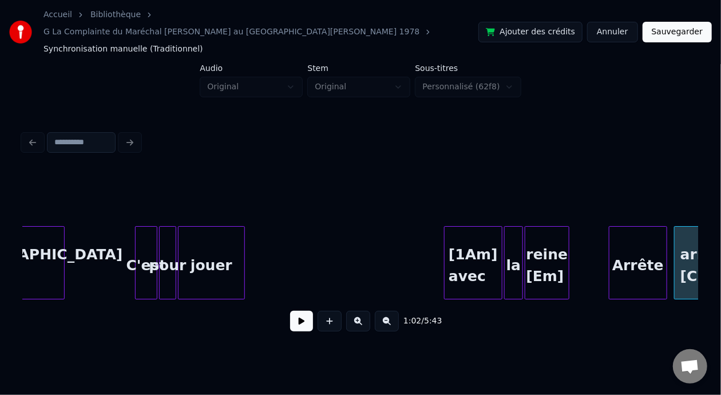
click at [34, 240] on div "[GEOGRAPHIC_DATA] [Bm]" at bounding box center [39, 266] width 50 height 78
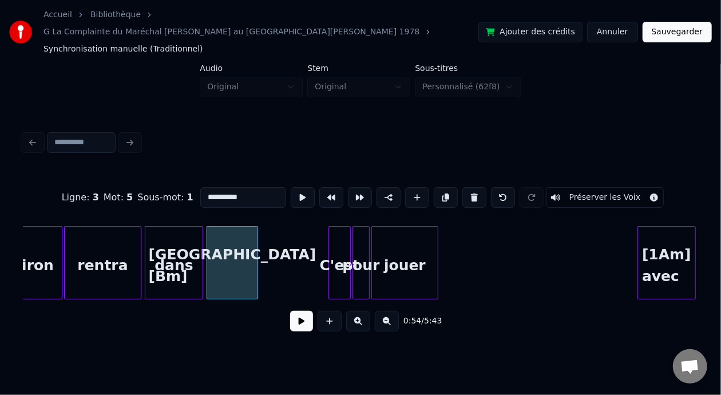
scroll to position [0, 4427]
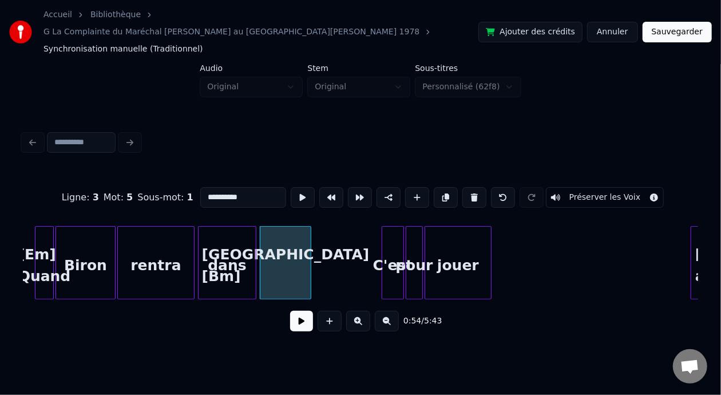
click at [35, 241] on div "[Em] Quand" at bounding box center [44, 266] width 18 height 78
type input "**********"
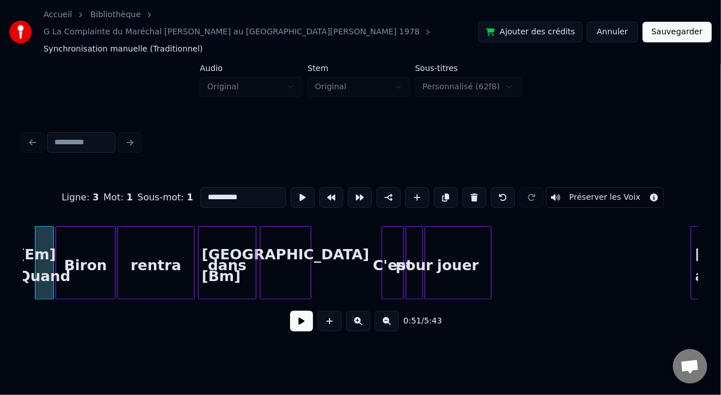
click at [291, 312] on button at bounding box center [301, 321] width 23 height 21
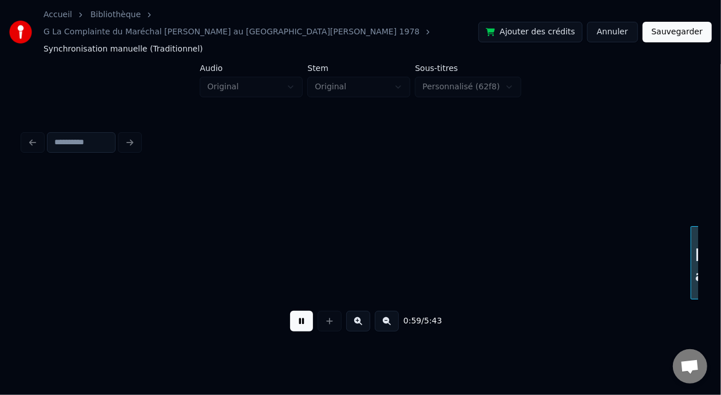
scroll to position [0, 5103]
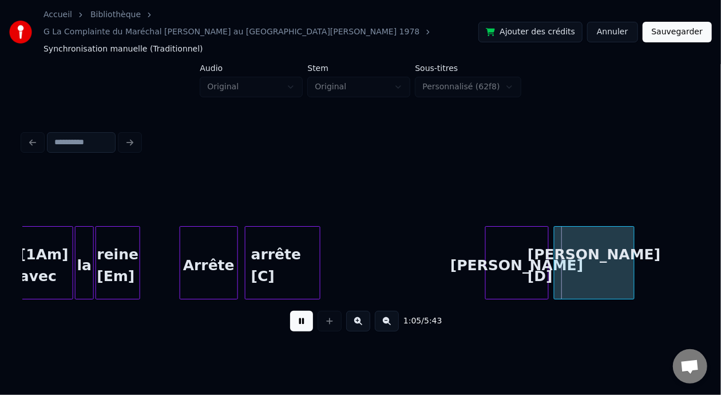
click at [290, 311] on button at bounding box center [301, 321] width 23 height 21
click at [119, 255] on div "reine [Em]" at bounding box center [117, 266] width 43 height 78
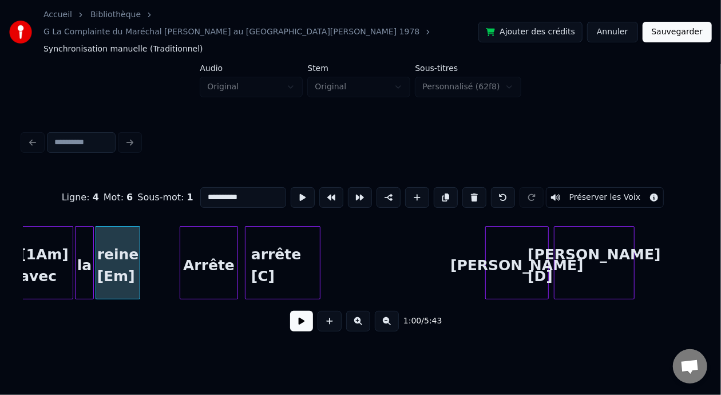
click at [205, 187] on input "**********" at bounding box center [243, 197] width 86 height 21
type input "**********"
click at [297, 311] on button at bounding box center [301, 321] width 23 height 21
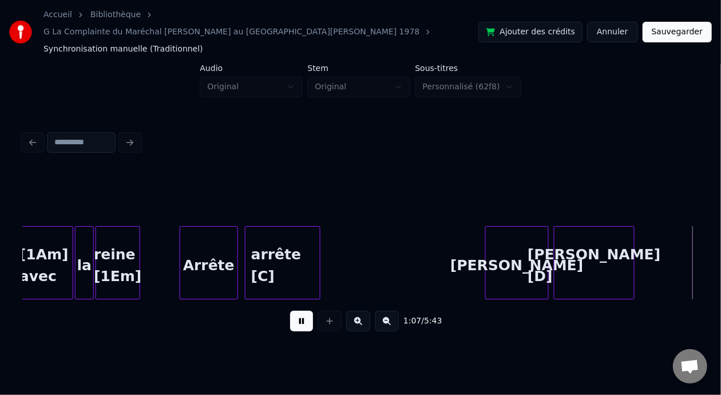
scroll to position [0, 5778]
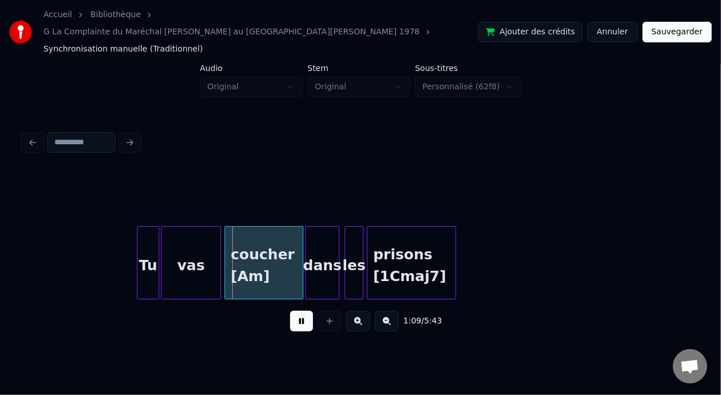
click at [297, 311] on button at bounding box center [301, 321] width 23 height 21
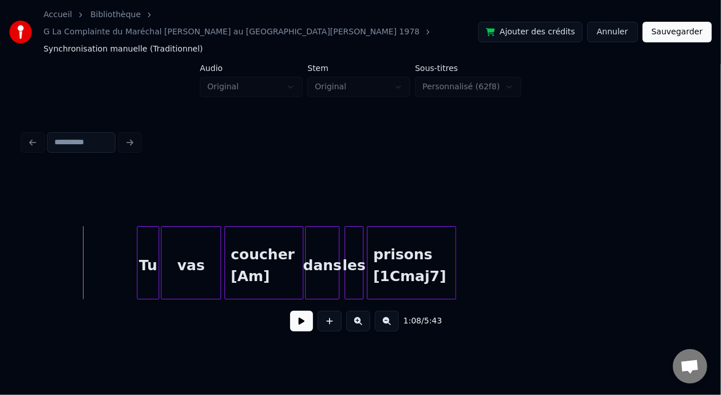
click at [290, 311] on button at bounding box center [301, 321] width 23 height 21
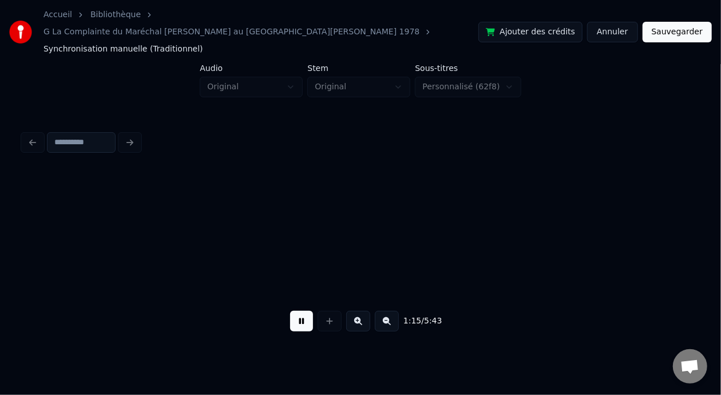
scroll to position [0, 6454]
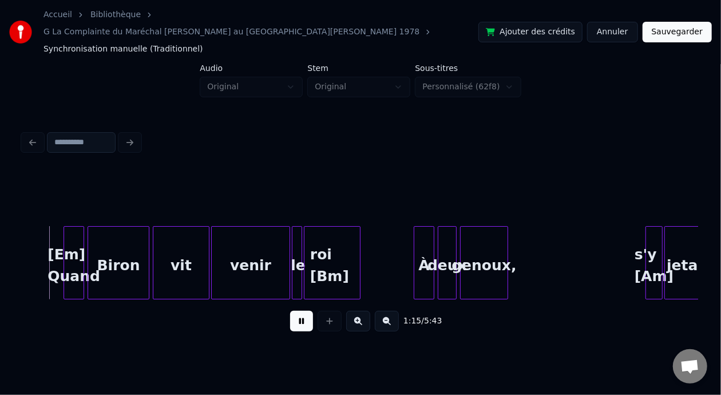
click at [290, 311] on button at bounding box center [301, 321] width 23 height 21
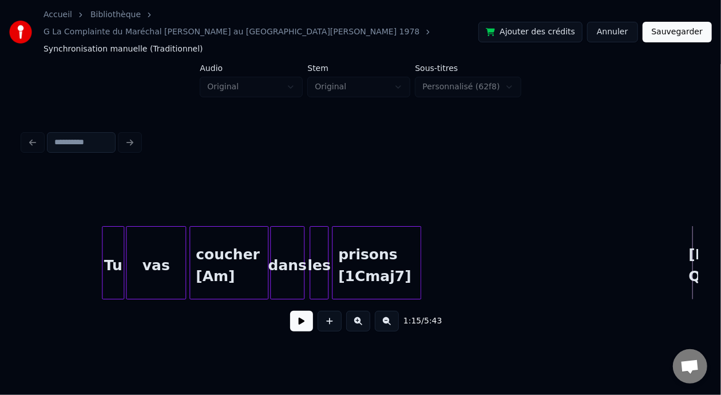
scroll to position [0, 5783]
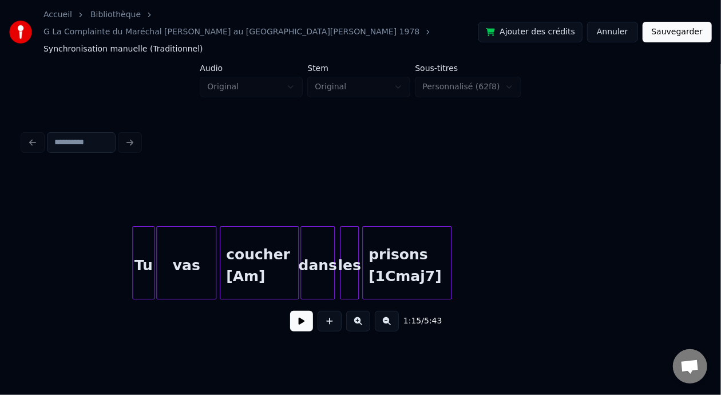
click at [257, 255] on div "coucher [Am]" at bounding box center [259, 266] width 78 height 78
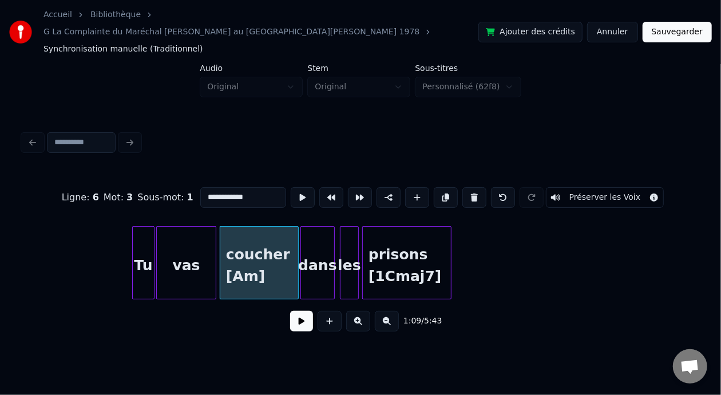
click at [228, 187] on input "**********" at bounding box center [243, 197] width 86 height 21
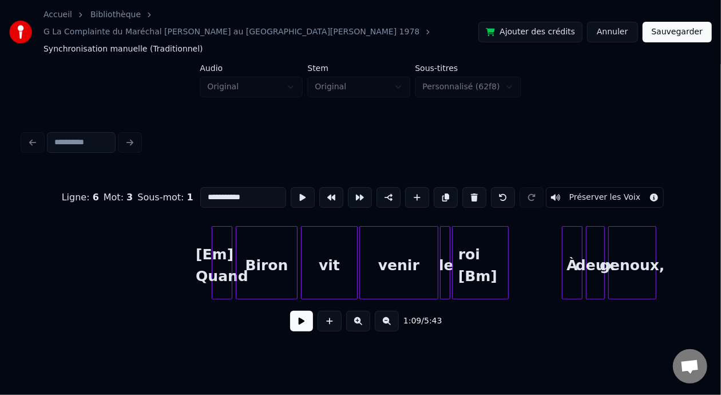
scroll to position [0, 6288]
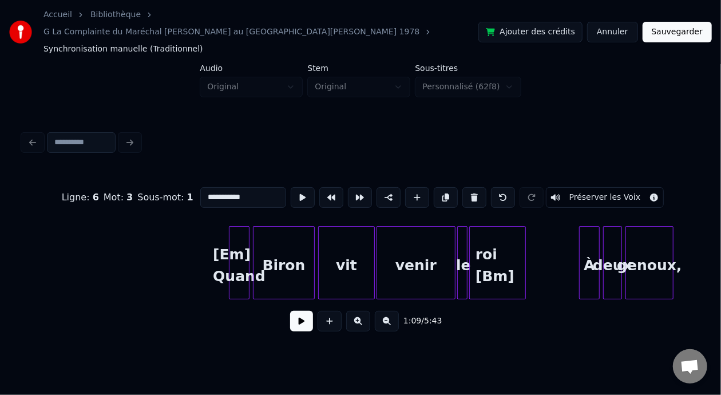
click at [239, 241] on div "[Em] Quand" at bounding box center [238, 266] width 19 height 78
type input "**********"
click at [302, 311] on button at bounding box center [301, 321] width 23 height 21
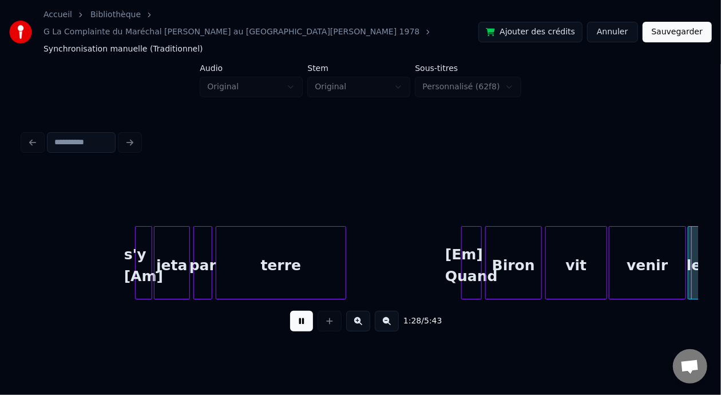
scroll to position [0, 7639]
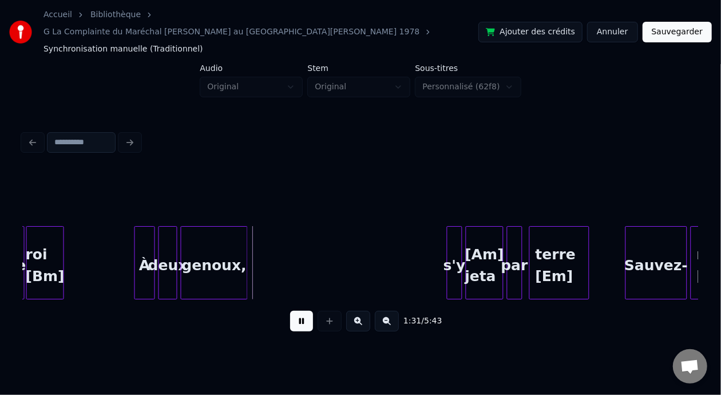
click at [290, 311] on button at bounding box center [301, 321] width 23 height 21
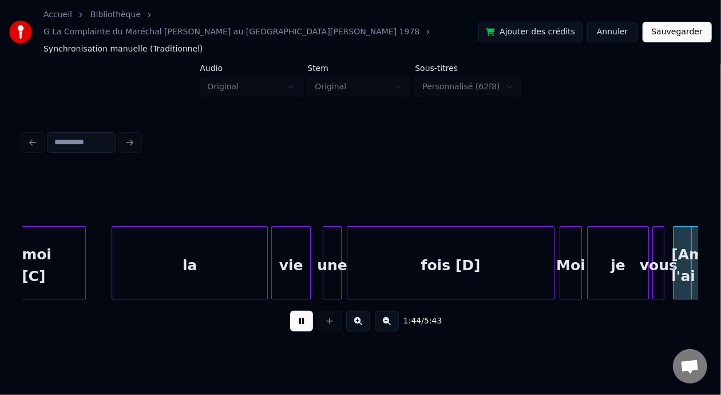
scroll to position [0, 8991]
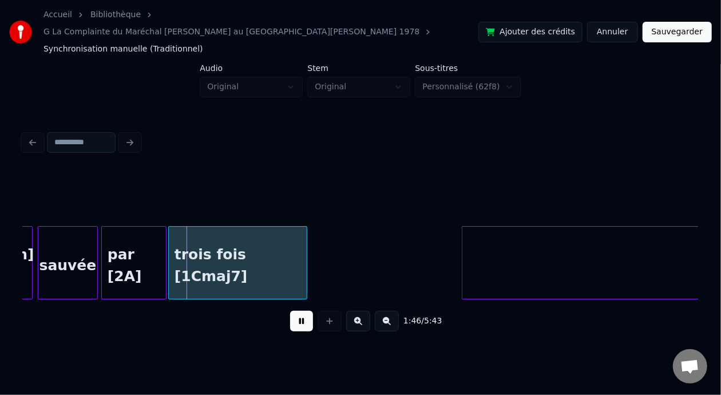
click at [290, 311] on button at bounding box center [301, 321] width 23 height 21
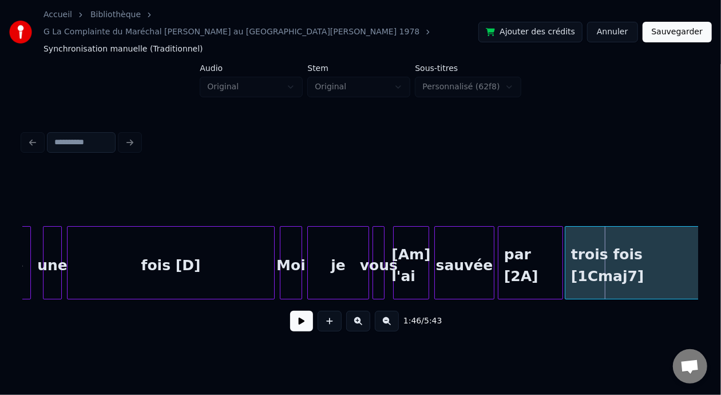
scroll to position [0, 8564]
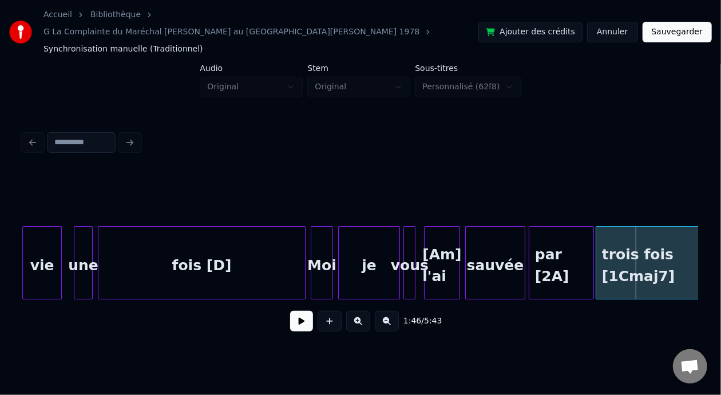
click at [445, 248] on div "[Am] l'ai" at bounding box center [442, 266] width 35 height 78
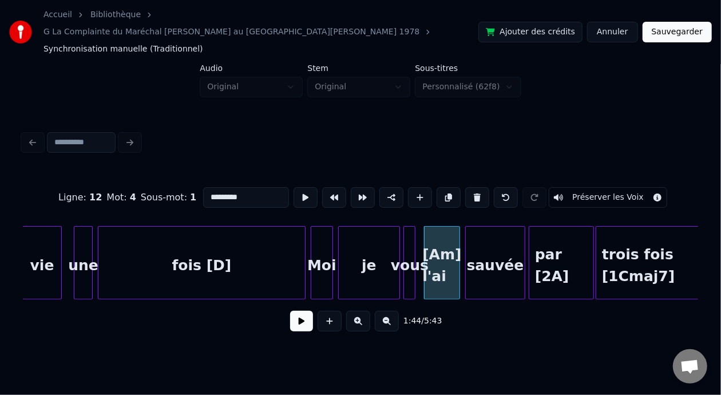
click at [205, 187] on input "*********" at bounding box center [246, 197] width 86 height 21
click at [617, 253] on div "trois fois [1Cmaj7]" at bounding box center [665, 266] width 138 height 78
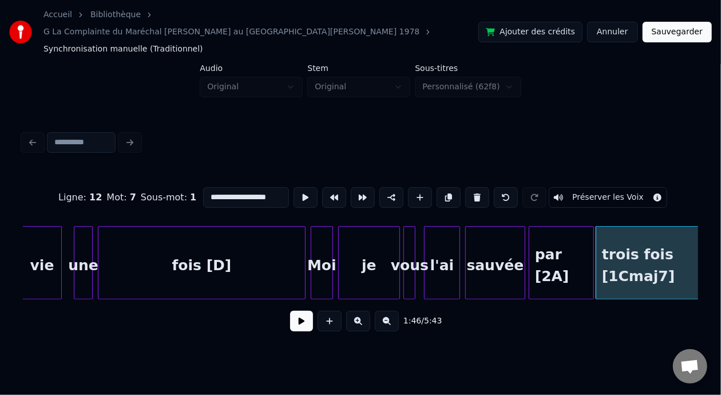
click at [550, 254] on div "par [2A]" at bounding box center [561, 266] width 64 height 78
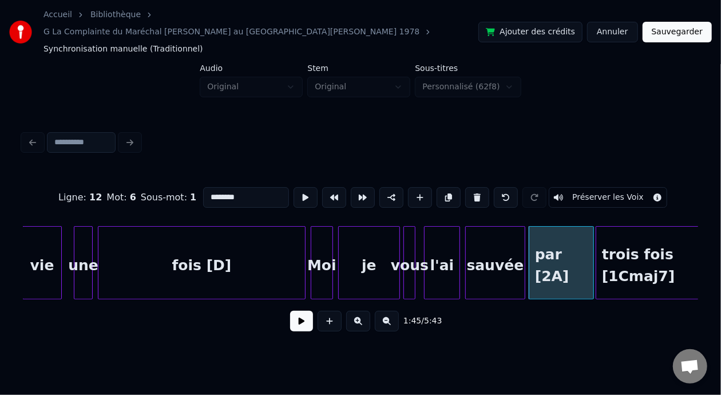
click at [205, 187] on input "********" at bounding box center [246, 197] width 86 height 21
click at [39, 239] on div "vie" at bounding box center [42, 266] width 38 height 78
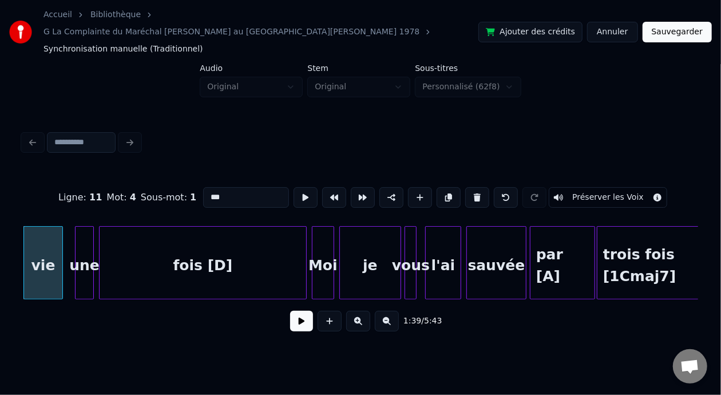
type input "***"
click at [296, 311] on button at bounding box center [301, 321] width 23 height 21
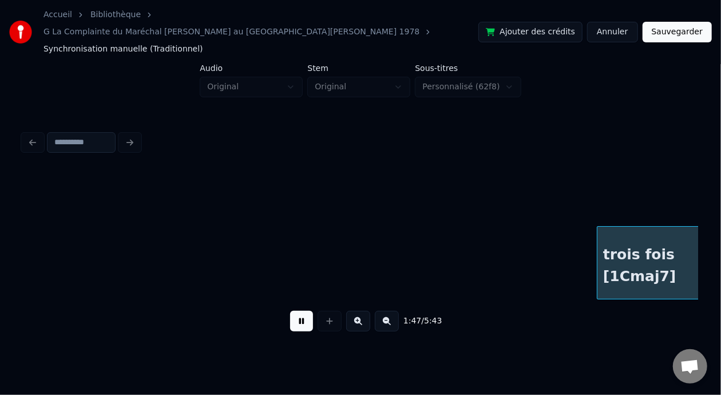
scroll to position [0, 9239]
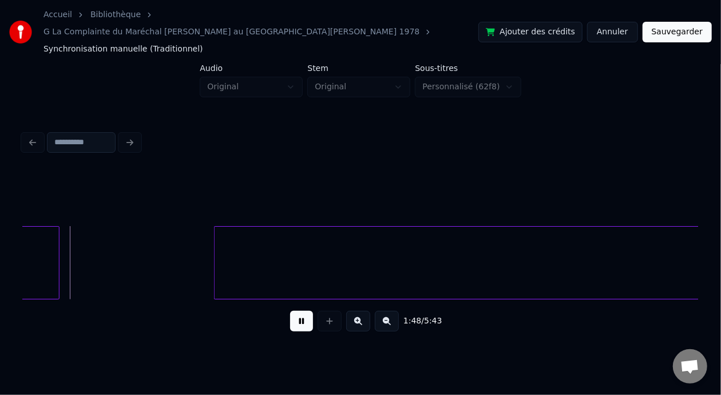
click at [290, 311] on button at bounding box center [301, 321] width 23 height 21
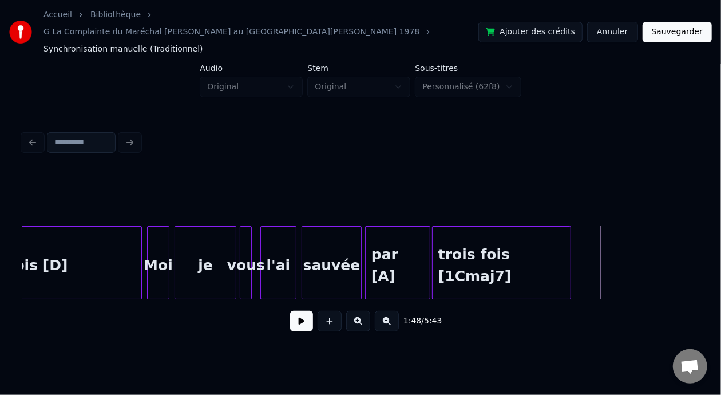
scroll to position [0, 8697]
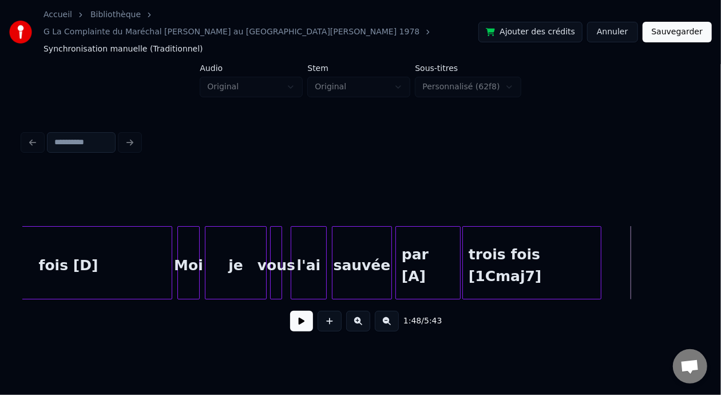
click at [444, 247] on div "par [A]" at bounding box center [428, 266] width 64 height 78
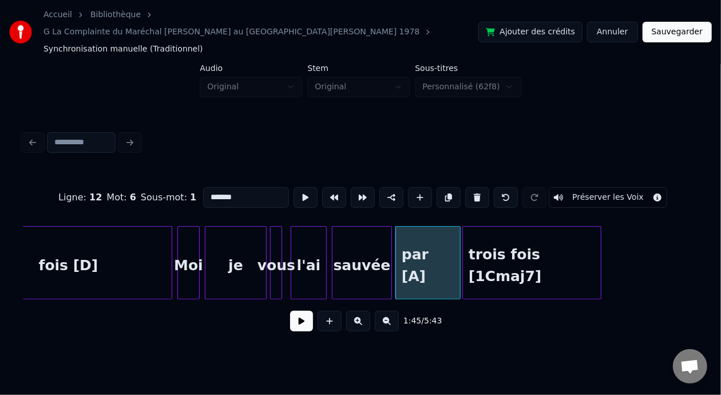
click at [219, 187] on input "*******" at bounding box center [246, 197] width 86 height 21
click at [369, 245] on div "sauvée" at bounding box center [361, 266] width 59 height 78
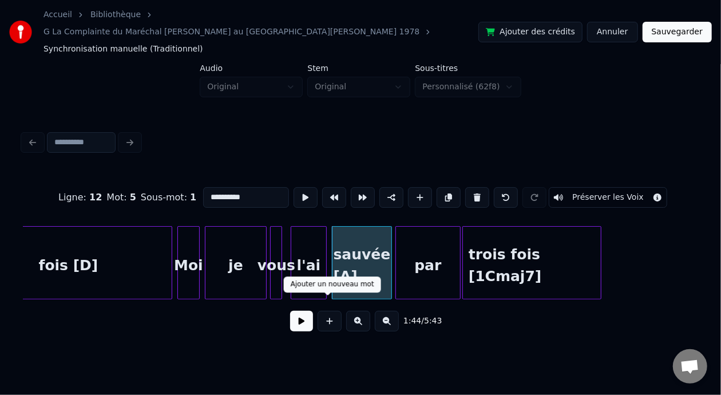
type input "**********"
click at [302, 311] on button at bounding box center [301, 321] width 23 height 21
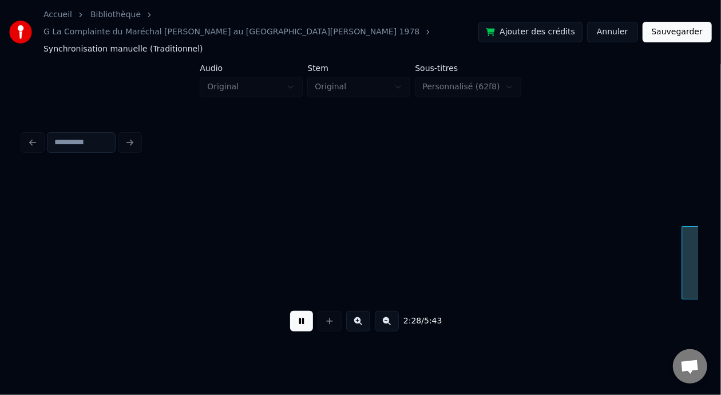
scroll to position [0, 12749]
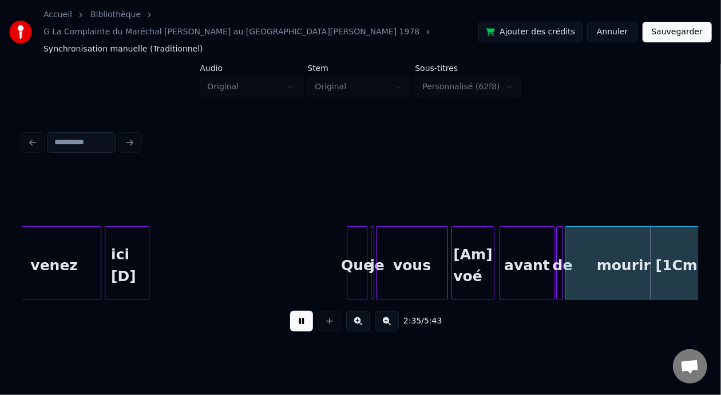
click at [290, 311] on button at bounding box center [301, 321] width 23 height 21
click at [473, 245] on div "[Am] voé" at bounding box center [473, 266] width 42 height 78
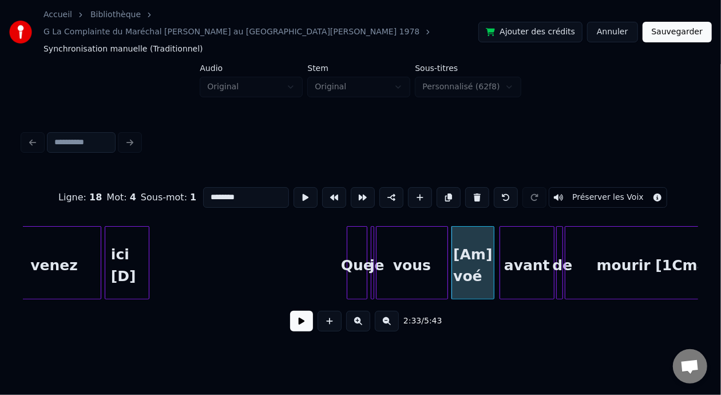
click at [203, 187] on input "********" at bounding box center [246, 197] width 86 height 21
click at [211, 187] on input "*******" at bounding box center [246, 197] width 86 height 21
click at [203, 187] on input "***" at bounding box center [246, 197] width 86 height 21
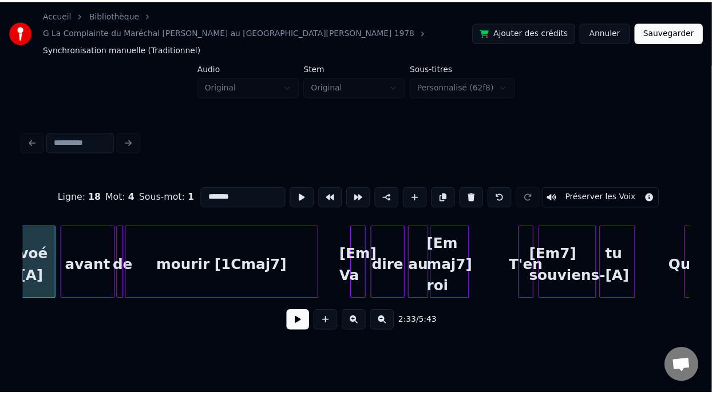
scroll to position [0, 13221]
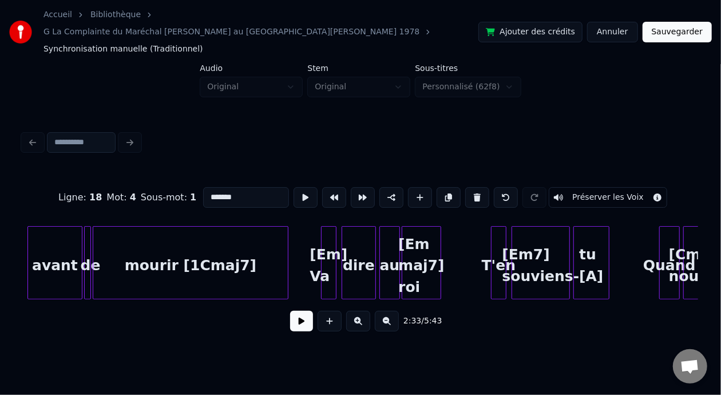
click at [223, 238] on div "mourir [1Cmaj7]" at bounding box center [190, 266] width 195 height 78
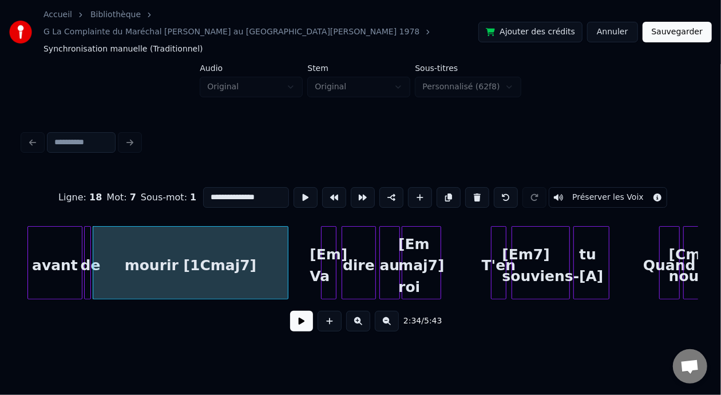
type input "**********"
click at [297, 311] on button at bounding box center [301, 321] width 23 height 21
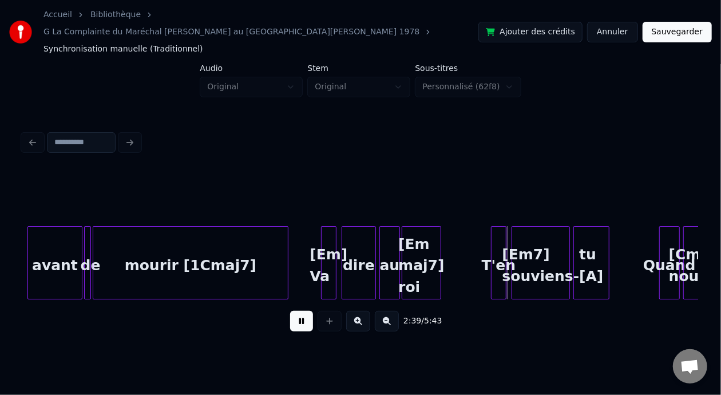
click at [297, 311] on button at bounding box center [301, 321] width 23 height 21
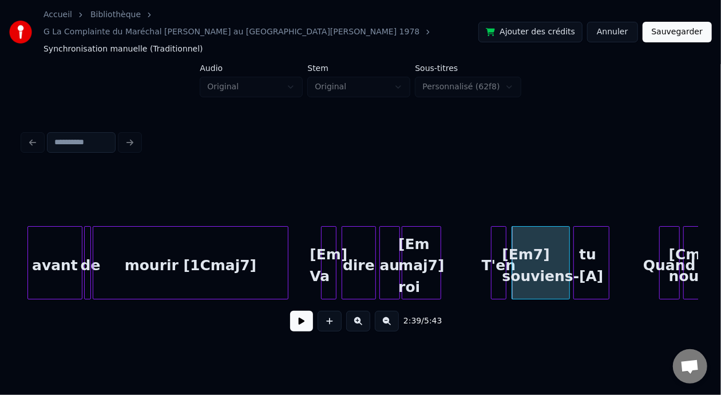
click at [681, 27] on button "Sauvegarder" at bounding box center [677, 32] width 69 height 21
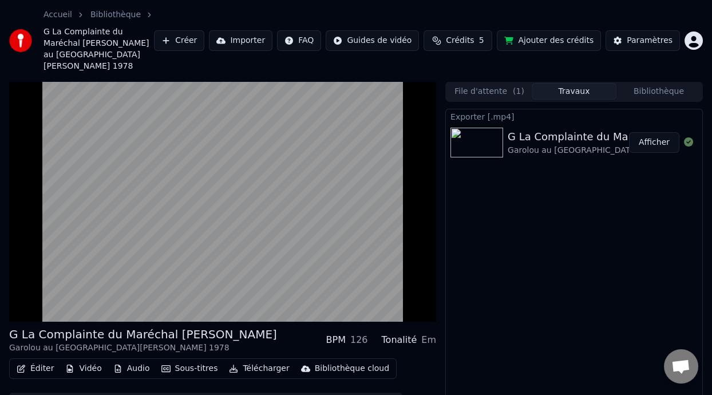
scroll to position [38, 0]
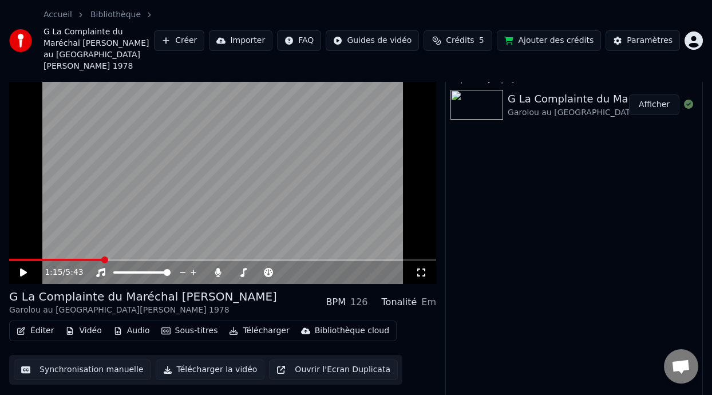
click at [484, 176] on div "Exporter [.mp4] G La Complainte du Maréchal [PERSON_NAME] au [GEOGRAPHIC_DATA][…" at bounding box center [574, 239] width 258 height 336
click at [22, 269] on icon at bounding box center [24, 272] width 6 height 7
click at [22, 268] on icon at bounding box center [23, 272] width 7 height 8
click at [23, 268] on icon at bounding box center [31, 272] width 26 height 9
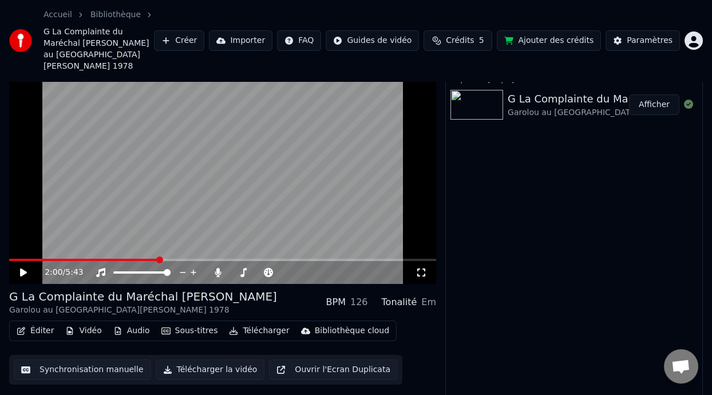
click at [326, 147] on video at bounding box center [222, 163] width 427 height 240
click at [25, 268] on icon at bounding box center [31, 272] width 26 height 9
click at [21, 269] on icon at bounding box center [24, 272] width 6 height 7
drag, startPoint x: 67, startPoint y: 73, endPoint x: 457, endPoint y: 144, distance: 396.1
click at [457, 144] on div "1:12 / 5:43 G La Complainte du Maréchal [PERSON_NAME] au [GEOGRAPHIC_DATA][PERS…" at bounding box center [356, 224] width 712 height 363
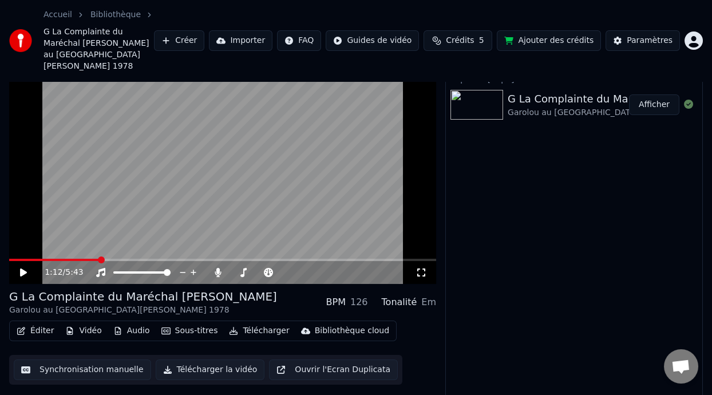
click at [22, 268] on icon at bounding box center [23, 272] width 7 height 8
click at [23, 268] on icon at bounding box center [31, 272] width 26 height 9
click at [235, 154] on video at bounding box center [222, 163] width 427 height 240
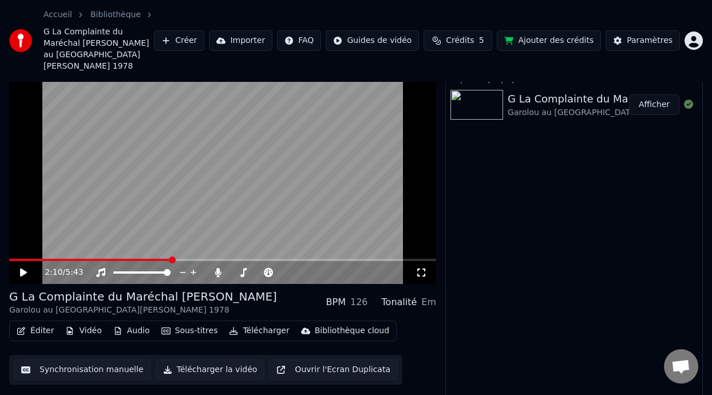
click at [399, 212] on video at bounding box center [222, 163] width 427 height 240
click at [23, 268] on icon at bounding box center [31, 272] width 26 height 9
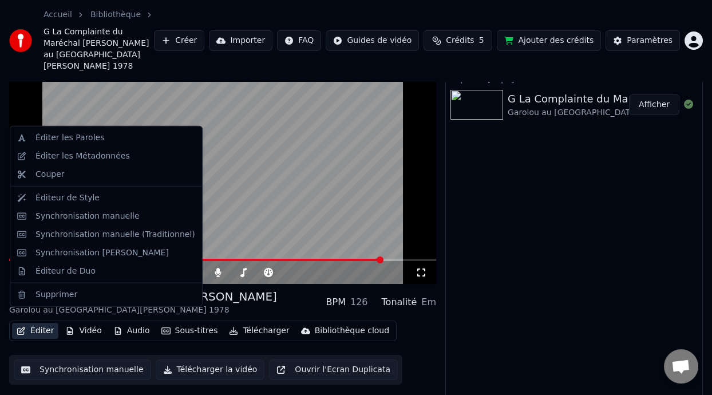
click at [44, 323] on button "Éditer" at bounding box center [35, 331] width 46 height 16
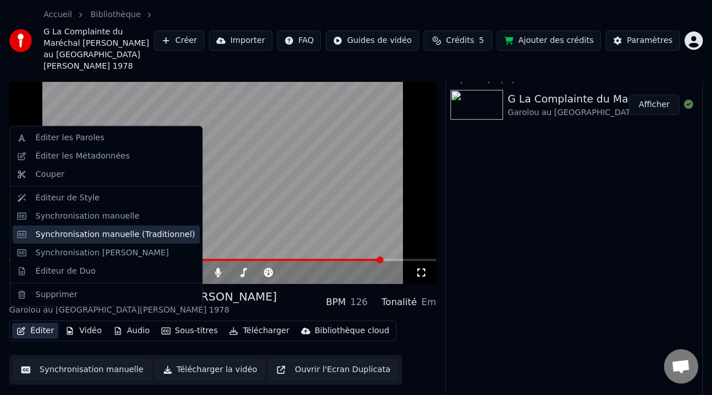
click at [138, 233] on div "Synchronisation manuelle (Traditionnel)" at bounding box center [115, 234] width 160 height 11
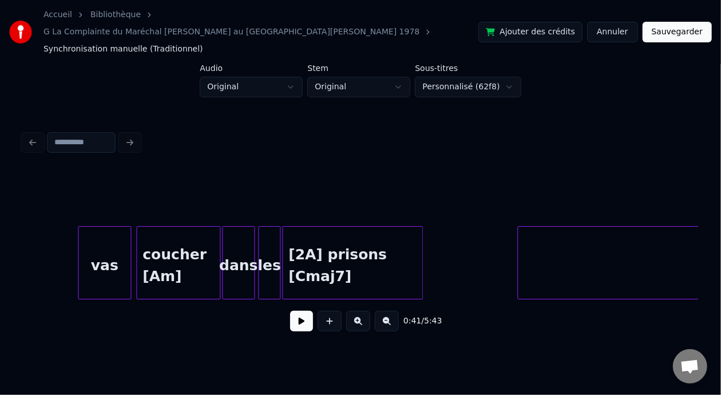
scroll to position [0, 23254]
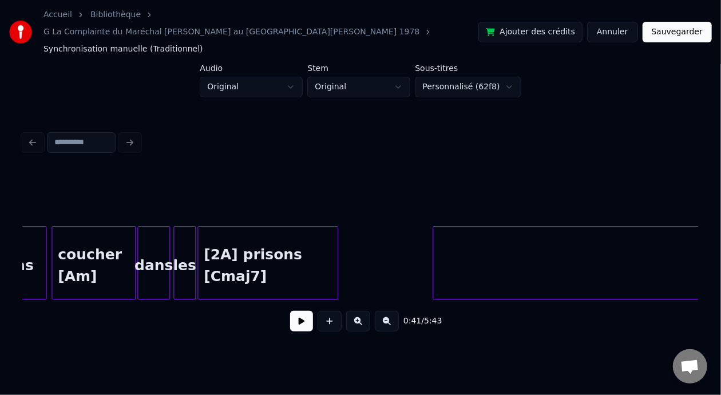
click at [221, 236] on div "[2A] prisons [Cmaj7]" at bounding box center [268, 266] width 140 height 78
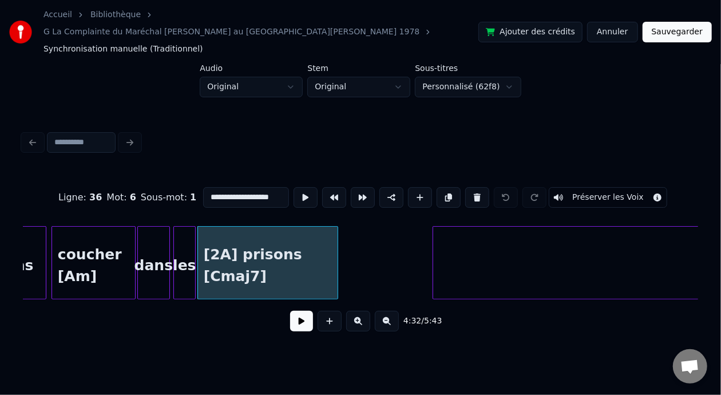
click at [203, 187] on input "**********" at bounding box center [246, 197] width 86 height 21
type input "**********"
click at [663, 25] on button "Sauvegarder" at bounding box center [677, 32] width 69 height 21
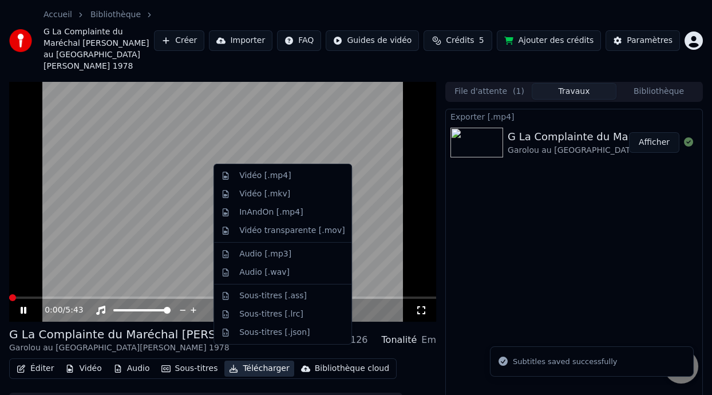
click at [256, 361] on button "Télécharger" at bounding box center [258, 369] width 69 height 16
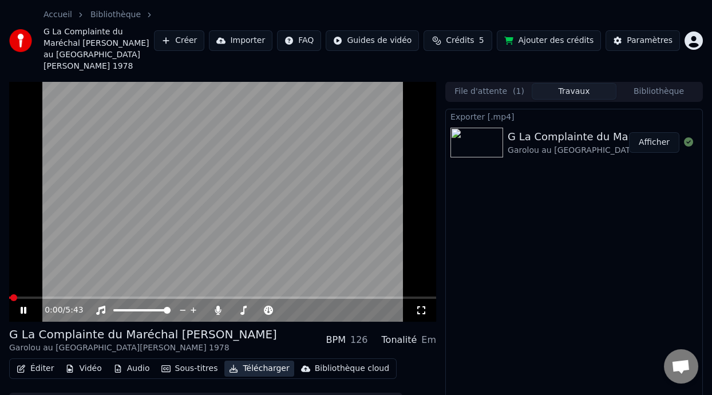
click at [256, 361] on button "Télécharger" at bounding box center [258, 369] width 69 height 16
click at [26, 307] on icon at bounding box center [24, 310] width 6 height 7
click at [251, 361] on button "Télécharger" at bounding box center [258, 369] width 69 height 16
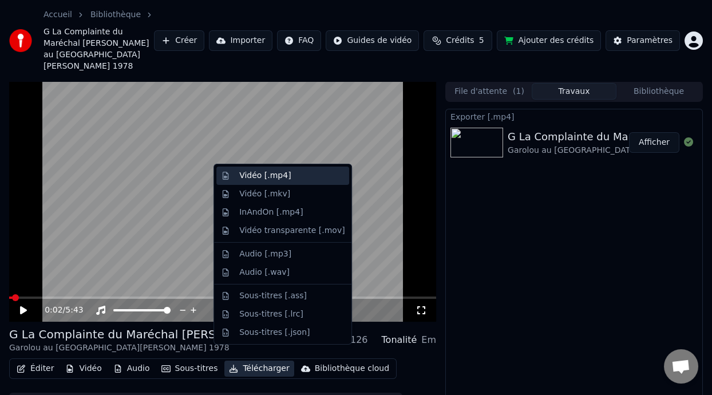
click at [300, 175] on div "Vidéo [.mp4]" at bounding box center [291, 175] width 105 height 11
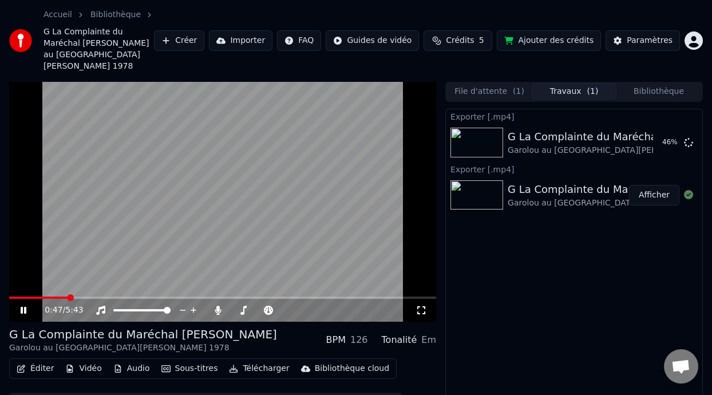
click at [22, 307] on icon at bounding box center [24, 310] width 6 height 7
click at [588, 129] on div "G La Complainte du Maréchal [PERSON_NAME]" at bounding box center [628, 137] width 241 height 16
click at [666, 83] on button "Bibliothèque" at bounding box center [658, 91] width 85 height 17
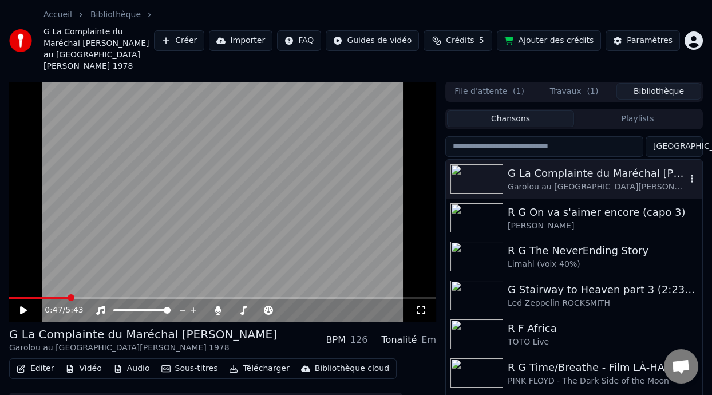
click at [594, 169] on div "G La Complainte du Maréchal [PERSON_NAME]" at bounding box center [597, 173] width 179 height 16
click at [578, 181] on div "Garolou au [GEOGRAPHIC_DATA][PERSON_NAME] 1978" at bounding box center [597, 186] width 179 height 11
click at [19, 296] on span at bounding box center [38, 297] width 59 height 2
click at [22, 306] on icon at bounding box center [23, 310] width 7 height 8
click at [399, 223] on video at bounding box center [222, 201] width 427 height 240
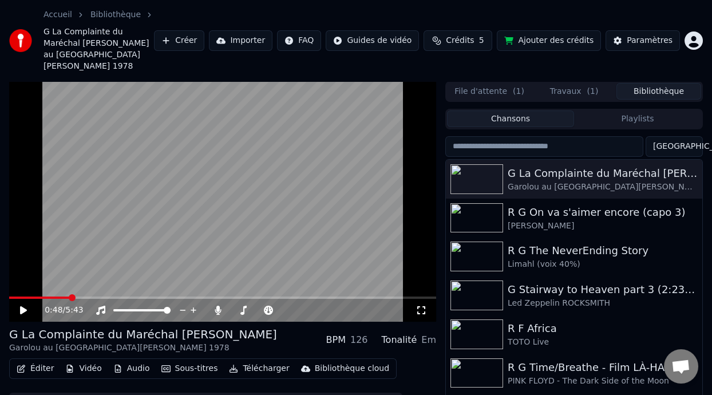
click at [583, 83] on button "Travaux ( 1 )" at bounding box center [574, 91] width 85 height 17
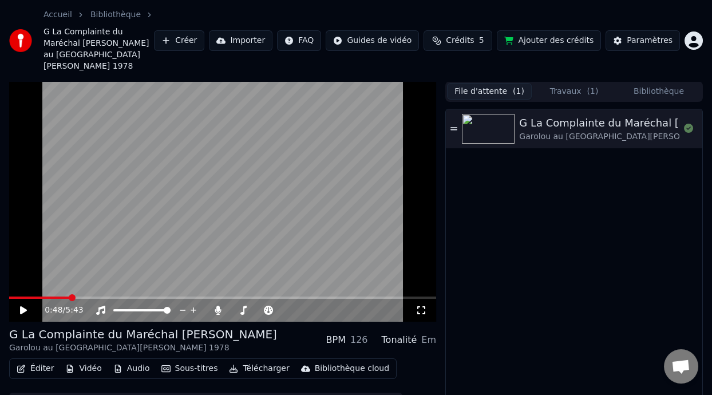
click at [486, 83] on button "File d'attente ( 1 )" at bounding box center [489, 91] width 85 height 17
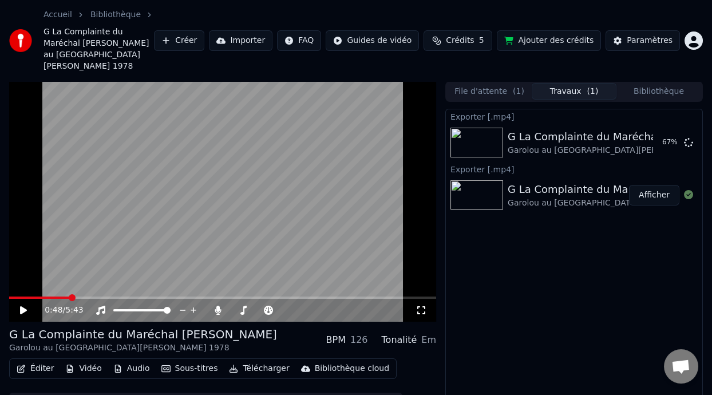
click at [564, 83] on button "Travaux ( 1 )" at bounding box center [574, 91] width 85 height 17
click at [658, 185] on button "Afficher" at bounding box center [654, 195] width 50 height 21
click at [652, 83] on button "Bibliothèque" at bounding box center [658, 91] width 85 height 17
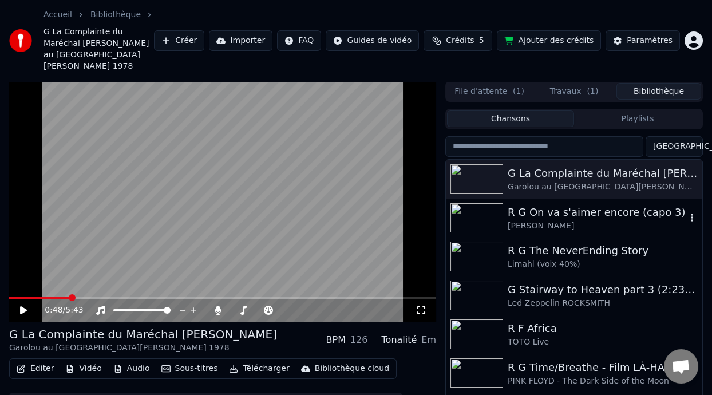
click at [577, 204] on div "R G On va s'aimer encore (capo 3)" at bounding box center [597, 212] width 179 height 16
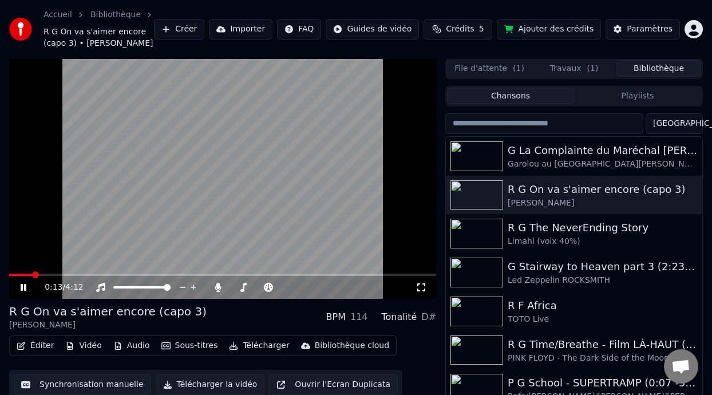
click at [25, 286] on icon at bounding box center [24, 287] width 6 height 7
click at [25, 286] on icon at bounding box center [31, 287] width 26 height 9
click at [25, 286] on icon at bounding box center [24, 287] width 6 height 7
click at [587, 153] on div "G La Complainte du Maréchal [PERSON_NAME]" at bounding box center [597, 150] width 179 height 16
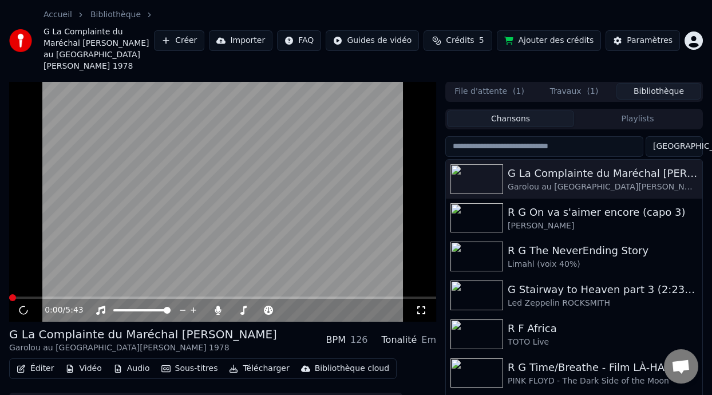
click at [570, 83] on button "Travaux ( 1 )" at bounding box center [574, 91] width 85 height 17
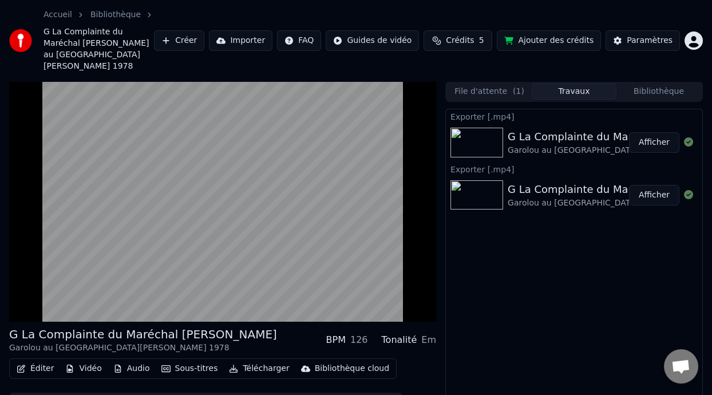
click at [533, 297] on div "Exporter [.mp4] G La Complainte du Maréchal [PERSON_NAME] au [GEOGRAPHIC_DATA][…" at bounding box center [574, 277] width 258 height 336
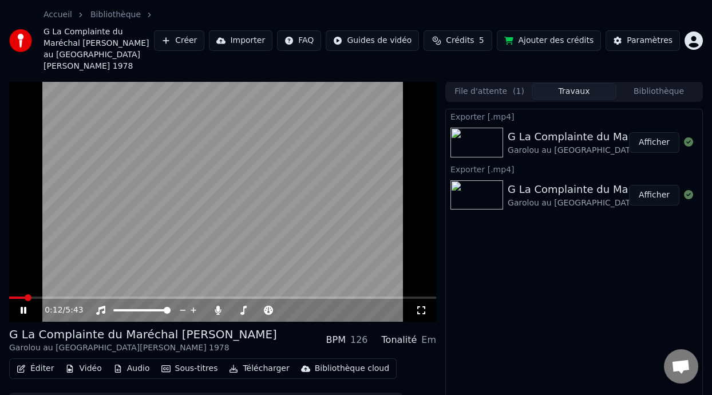
click at [25, 307] on icon at bounding box center [24, 310] width 6 height 7
click at [44, 363] on button "Éditer" at bounding box center [35, 369] width 46 height 16
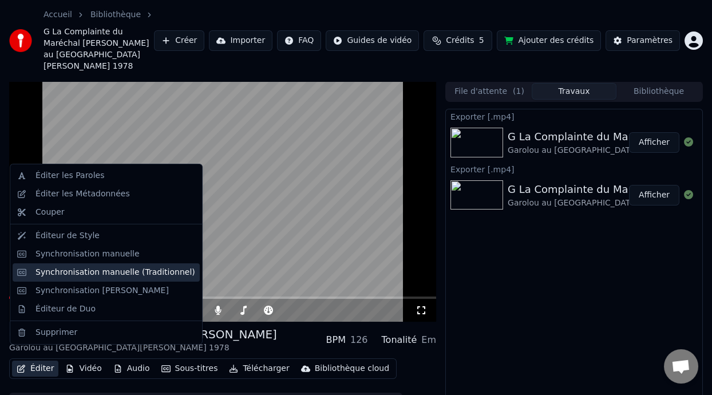
click at [136, 279] on div "Synchronisation manuelle (Traditionnel)" at bounding box center [106, 272] width 187 height 18
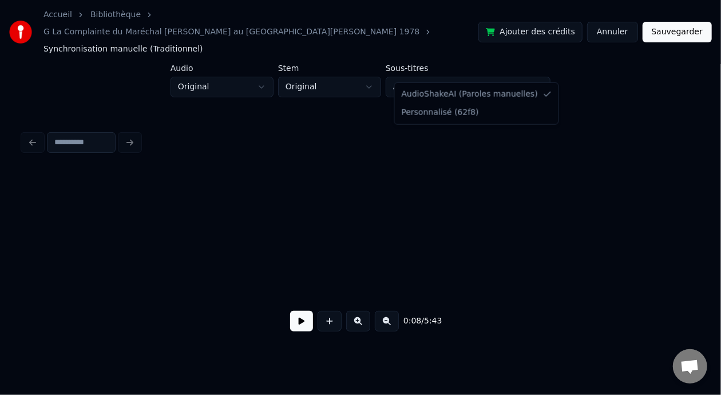
click at [514, 69] on html "Accueil Bibliothèque G La Complainte du Maréchal [PERSON_NAME] • Garolou au Par…" at bounding box center [360, 185] width 721 height 371
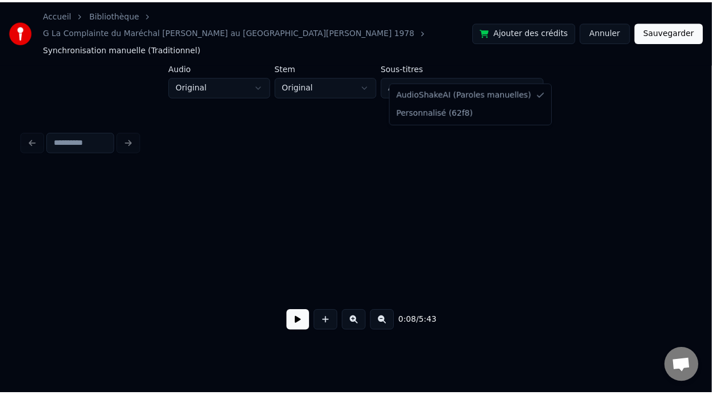
scroll to position [0, 3565]
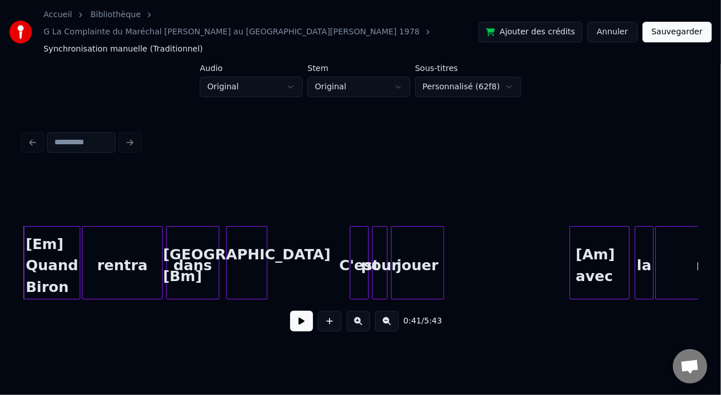
click at [621, 22] on button "Annuler" at bounding box center [612, 32] width 50 height 21
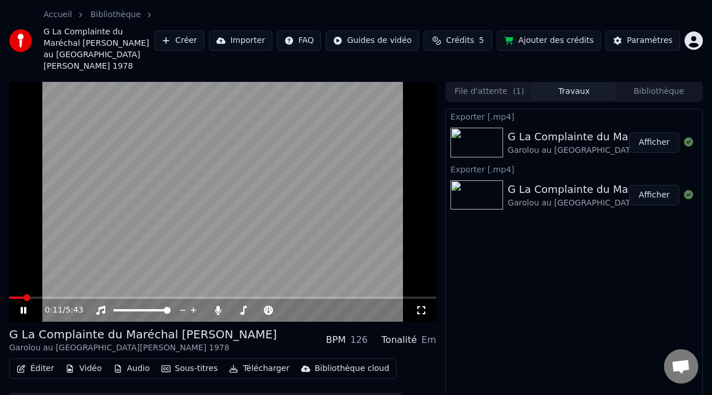
click at [23, 306] on icon at bounding box center [31, 310] width 26 height 9
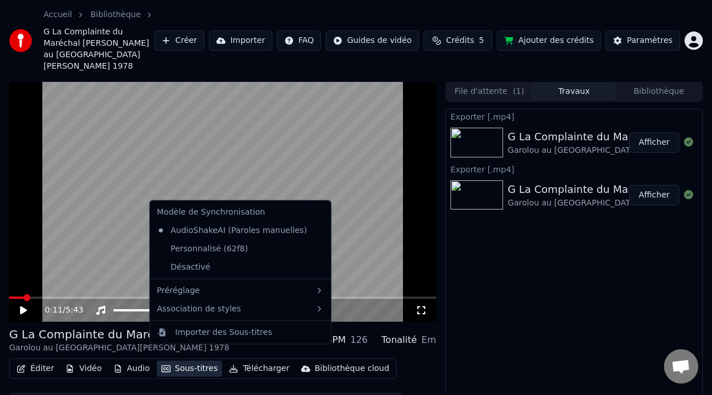
click at [191, 361] on button "Sous-titres" at bounding box center [190, 369] width 66 height 16
click at [227, 252] on div "Personnalisé (62f8)" at bounding box center [202, 248] width 100 height 18
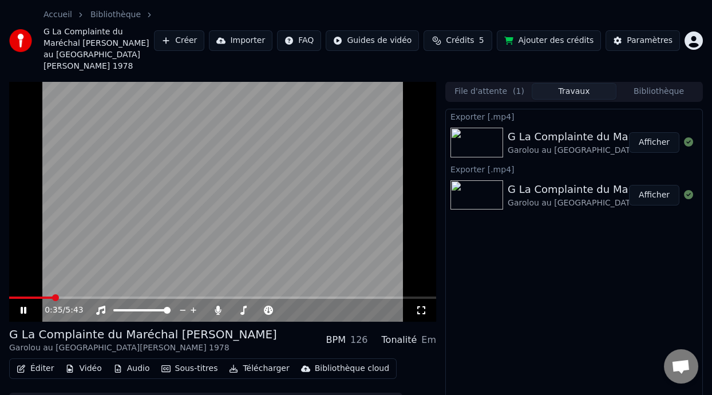
click at [25, 307] on icon at bounding box center [24, 310] width 6 height 7
click at [265, 361] on button "Télécharger" at bounding box center [258, 369] width 69 height 16
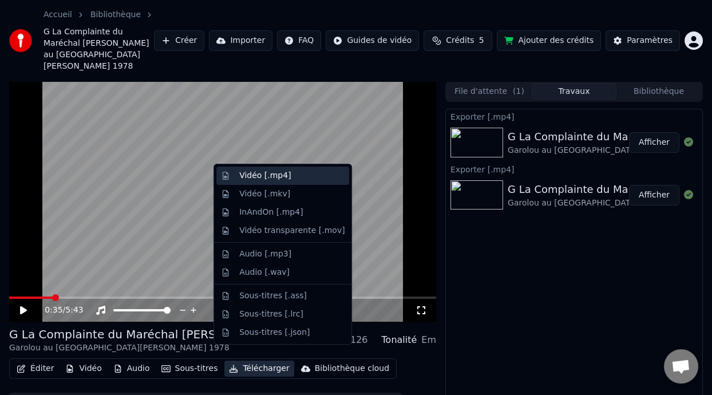
click at [287, 177] on div "Vidéo [.mp4]" at bounding box center [291, 175] width 105 height 11
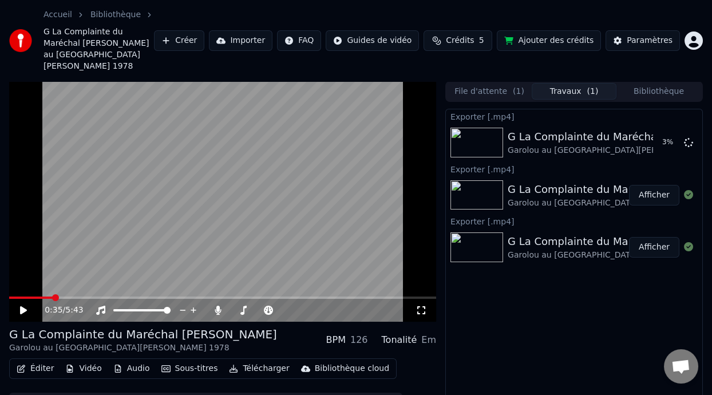
click at [671, 83] on button "Bibliothèque" at bounding box center [658, 91] width 85 height 17
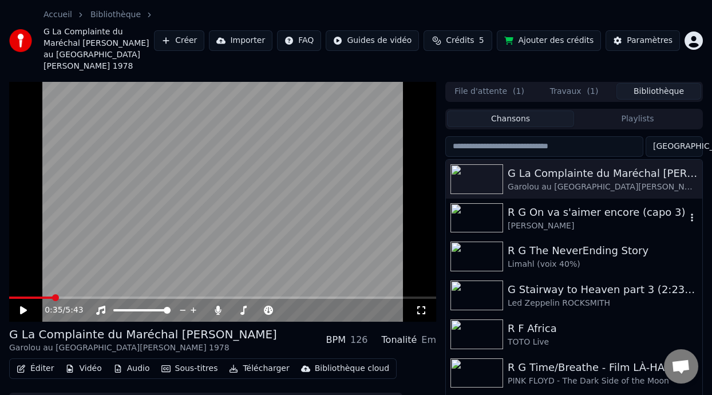
click at [576, 207] on div "R G On va s'aimer encore (capo 3)" at bounding box center [597, 212] width 179 height 16
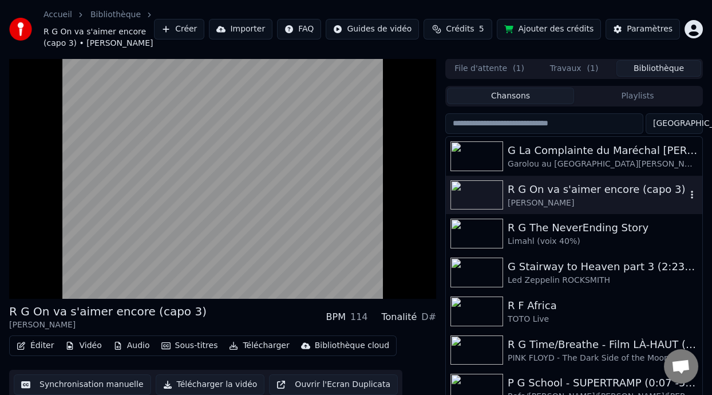
scroll to position [258, 0]
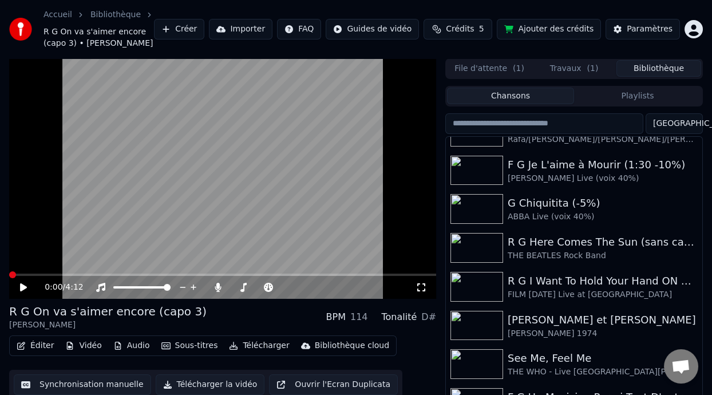
click at [22, 286] on icon at bounding box center [23, 287] width 7 height 8
click at [25, 284] on icon at bounding box center [24, 287] width 6 height 7
click at [23, 287] on icon at bounding box center [23, 287] width 7 height 8
click at [25, 286] on icon at bounding box center [24, 287] width 6 height 7
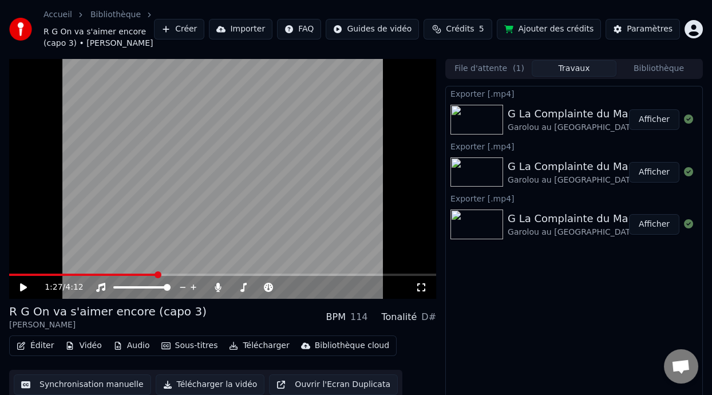
click at [579, 68] on button "Travaux" at bounding box center [574, 68] width 85 height 17
click at [650, 120] on button "Afficher" at bounding box center [654, 119] width 50 height 21
click at [663, 68] on button "Bibliothèque" at bounding box center [658, 68] width 85 height 17
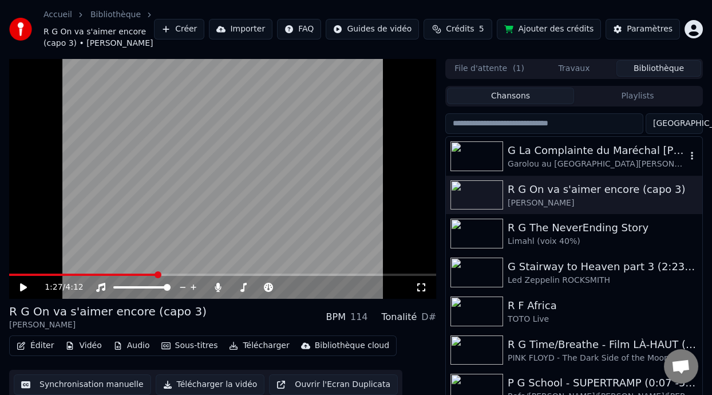
click at [589, 160] on div "Garolou au [GEOGRAPHIC_DATA][PERSON_NAME] 1978" at bounding box center [597, 164] width 179 height 11
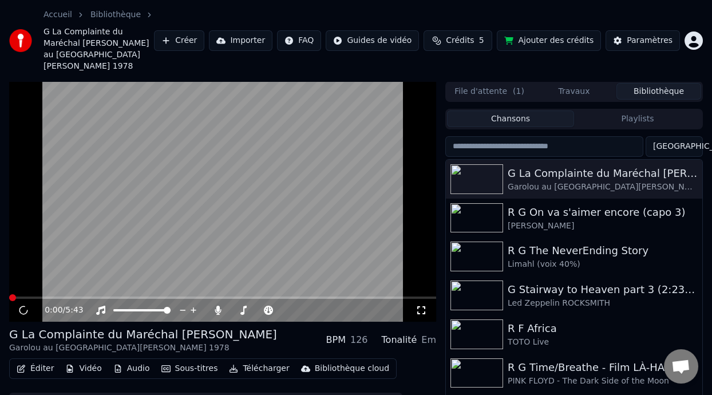
click at [84, 361] on button "Vidéo" at bounding box center [83, 369] width 45 height 16
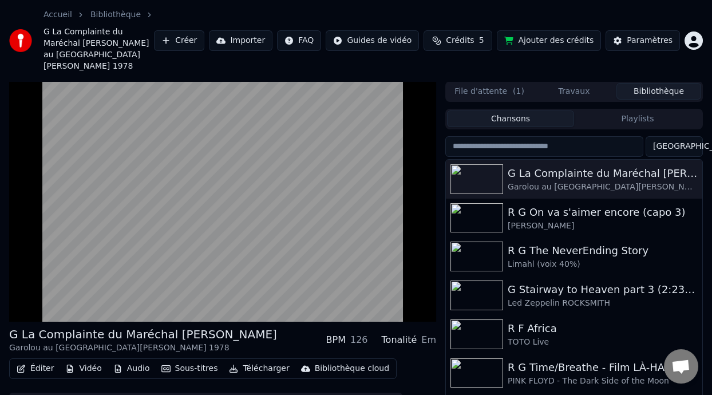
click at [395, 359] on div "Éditer Vidéo Audio Sous-titres Télécharger Bibliothèque cloud Synchronisation m…" at bounding box center [222, 390] width 427 height 64
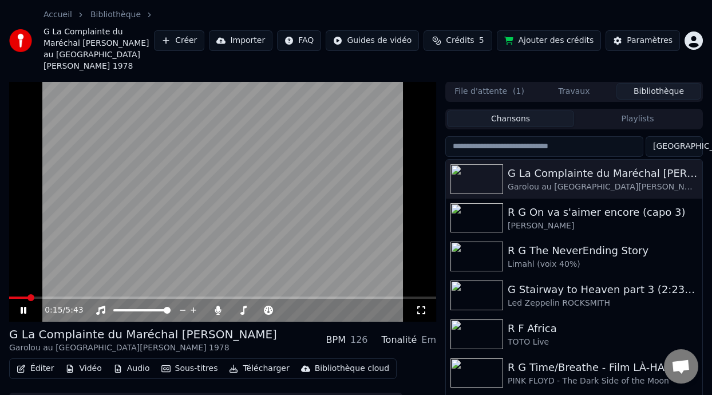
click at [23, 306] on icon at bounding box center [31, 310] width 26 height 9
click at [21, 306] on icon at bounding box center [23, 310] width 7 height 8
click at [22, 307] on icon at bounding box center [24, 310] width 6 height 7
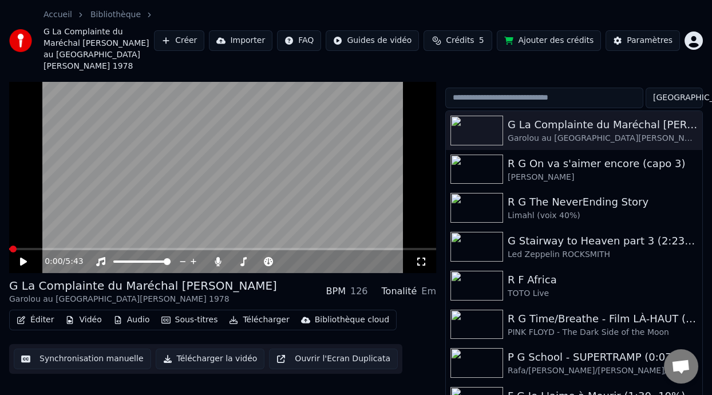
click at [25, 257] on icon at bounding box center [31, 261] width 26 height 9
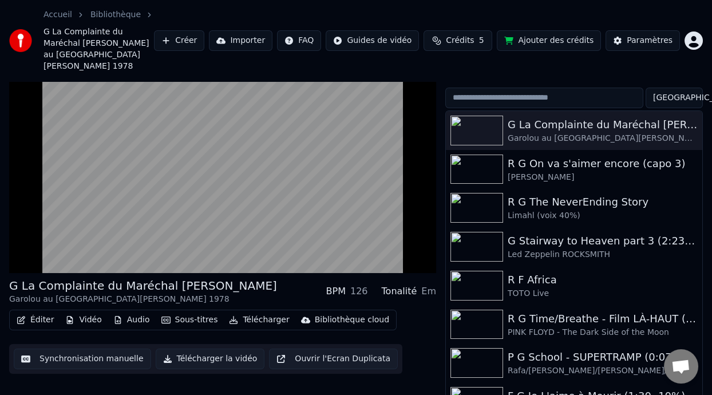
click at [416, 348] on div "Éditer Vidéo Audio Sous-titres Télécharger Bibliothèque cloud Synchronisation m…" at bounding box center [222, 342] width 427 height 64
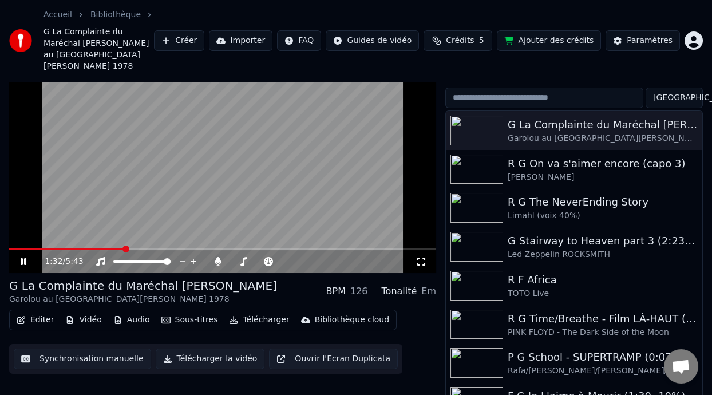
click at [27, 257] on icon at bounding box center [31, 261] width 26 height 9
click at [9, 245] on span at bounding box center [12, 248] width 7 height 7
click at [23, 258] on icon at bounding box center [23, 262] width 7 height 8
click at [23, 257] on icon at bounding box center [31, 261] width 26 height 9
